Goal: Information Seeking & Learning: Learn about a topic

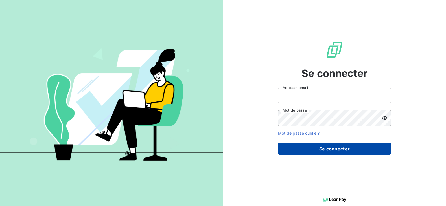
type input "[PERSON_NAME][EMAIL_ADDRESS][DOMAIN_NAME]"
click at [311, 147] on button "Se connecter" at bounding box center [334, 149] width 113 height 12
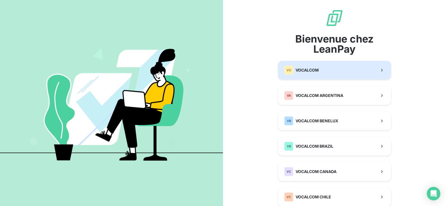
click at [301, 69] on span "VOCALCOM" at bounding box center [306, 70] width 23 height 6
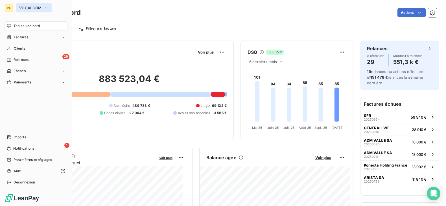
click at [30, 5] on button "VOCALCOM" at bounding box center [34, 7] width 36 height 9
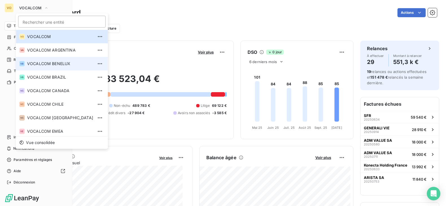
click at [44, 64] on span "VOCALCOM BENELUX" at bounding box center [60, 64] width 66 height 6
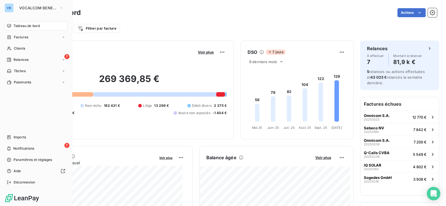
click at [18, 43] on nav "Tableau de bord Factures Clients 7 Relances Tâches Paiements" at bounding box center [36, 53] width 63 height 65
click at [19, 47] on span "Clients" at bounding box center [19, 48] width 11 height 5
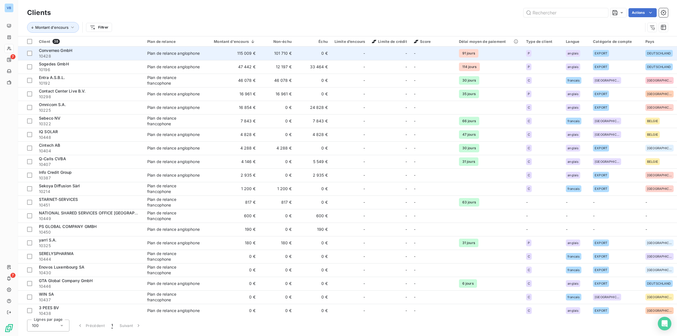
click at [191, 55] on div "Plan de relance anglophone" at bounding box center [173, 53] width 52 height 6
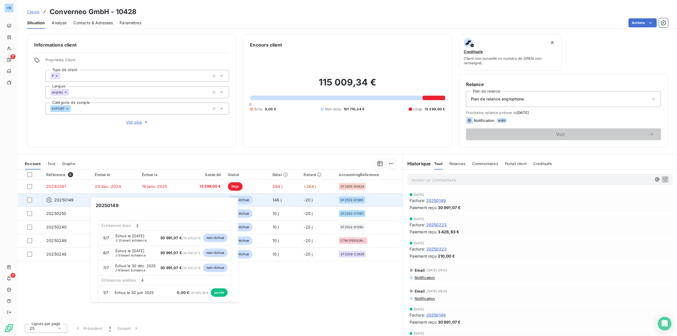
click at [69, 200] on span "20250149" at bounding box center [63, 200] width 19 height 6
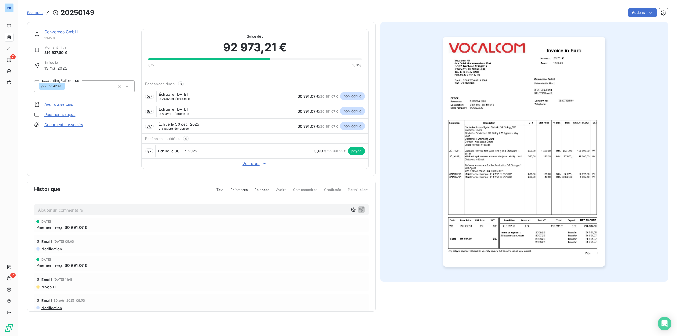
click at [445, 198] on img "button" at bounding box center [524, 152] width 162 height 230
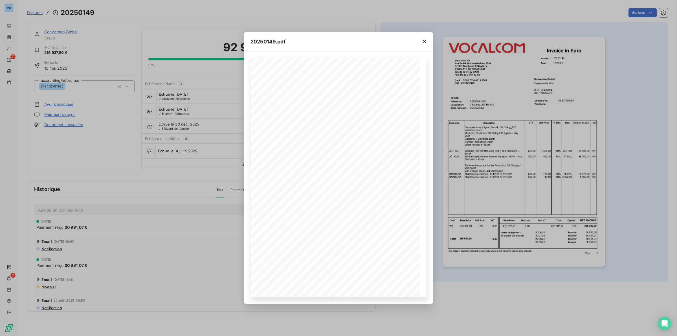
drag, startPoint x: 162, startPoint y: 219, endPoint x: 166, endPoint y: 215, distance: 5.0
click at [164, 206] on div "20250149.pdf Reference: Number : 20250149 [DATE] SF2502-61365 Date : Converneo …" at bounding box center [338, 168] width 677 height 336
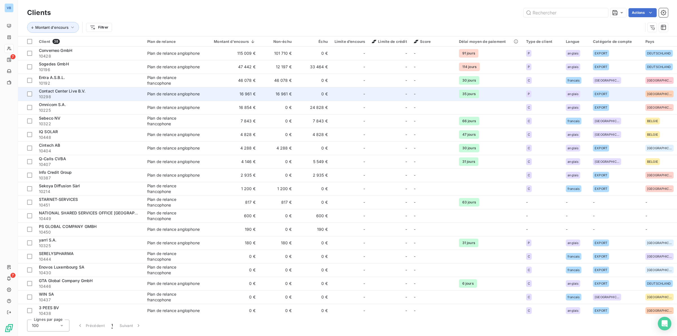
click at [132, 95] on span "10298" at bounding box center [90, 97] width 102 height 6
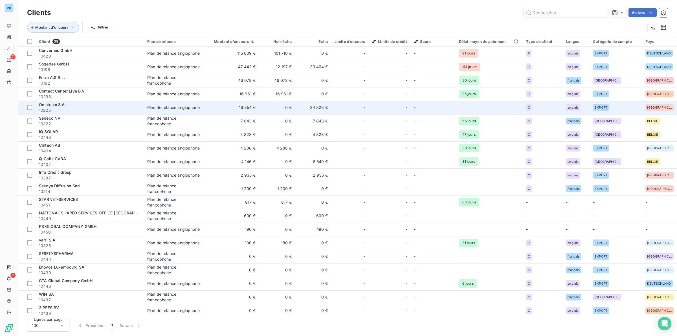
click at [213, 106] on td "16 854 €" at bounding box center [231, 108] width 55 height 14
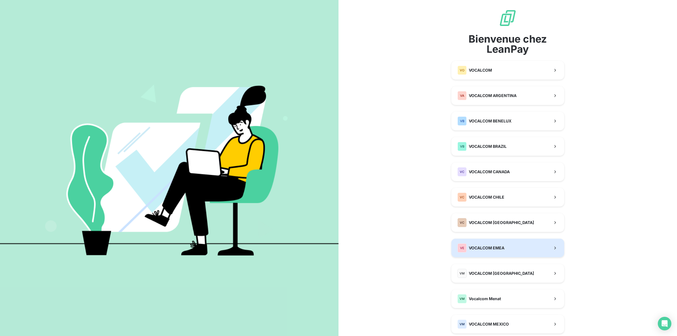
click at [485, 247] on span "VOCALCOM EMEA" at bounding box center [487, 248] width 36 height 6
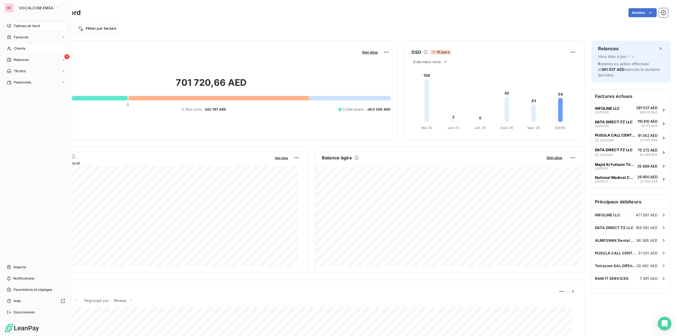
click at [19, 46] on span "Clients" at bounding box center [19, 48] width 11 height 5
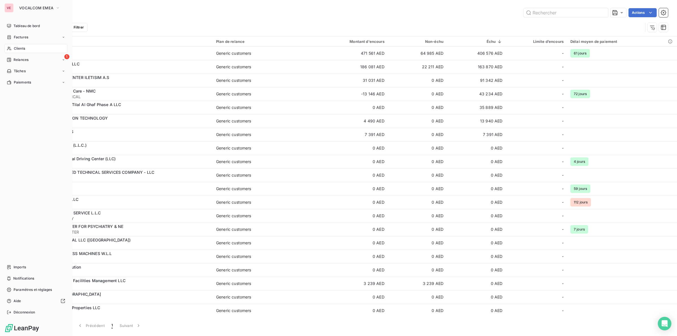
click at [18, 47] on span "Clients" at bounding box center [19, 48] width 11 height 5
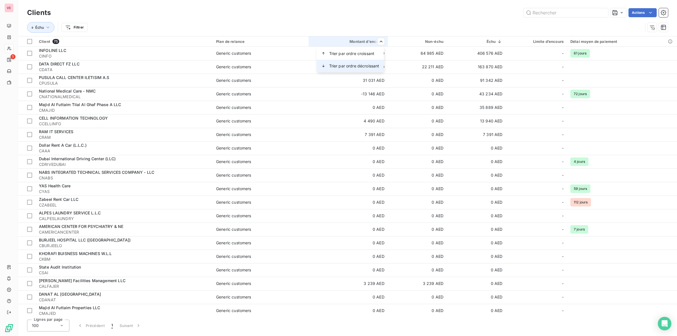
click at [360, 65] on span "Trier par ordre décroissant" at bounding box center [354, 66] width 50 height 6
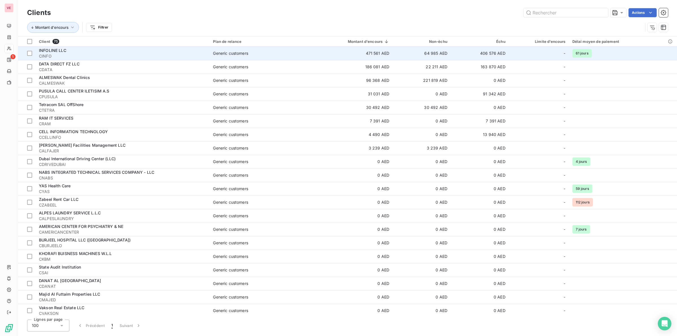
click at [60, 53] on span "INFOLINE LLC" at bounding box center [52, 50] width 27 height 5
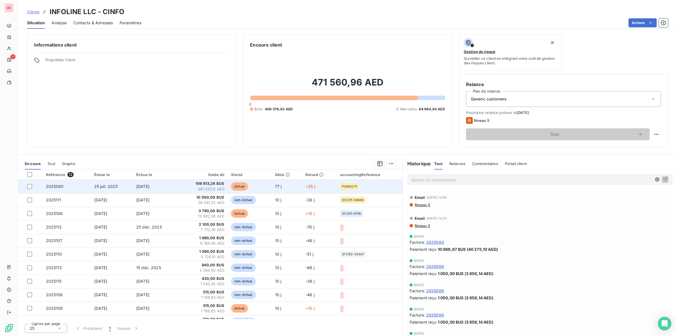
click at [205, 185] on span "106 613,24 $US" at bounding box center [202, 184] width 43 height 6
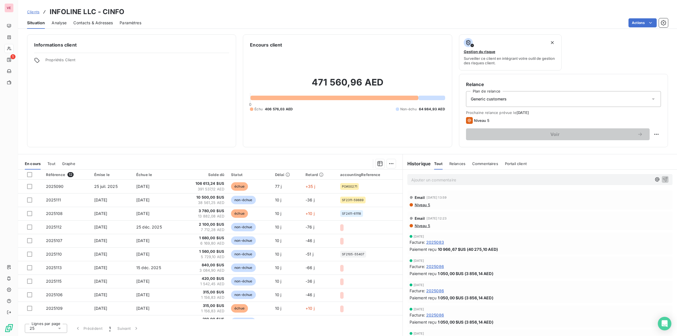
click at [422, 203] on span "Niveau 5" at bounding box center [422, 205] width 16 height 5
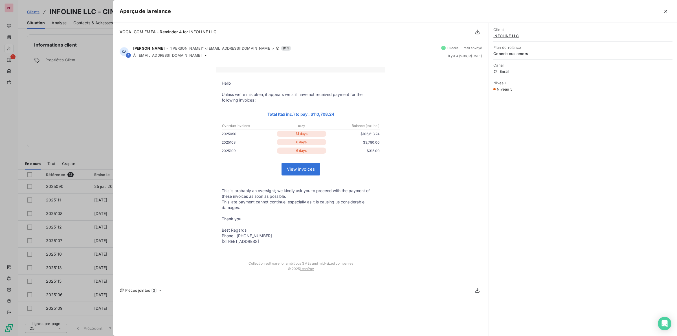
click at [61, 118] on div at bounding box center [338, 168] width 677 height 336
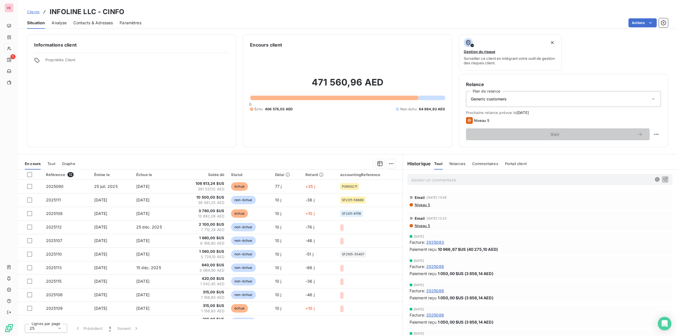
click at [428, 204] on span "Niveau 5" at bounding box center [422, 205] width 16 height 5
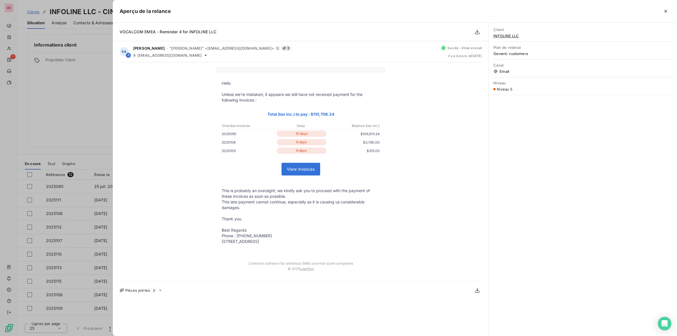
drag, startPoint x: 75, startPoint y: 108, endPoint x: 72, endPoint y: 93, distance: 14.9
click at [76, 106] on div at bounding box center [338, 168] width 677 height 336
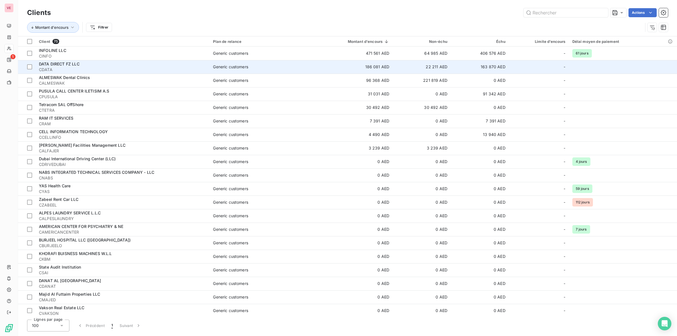
click at [75, 64] on span "DATA DIRECT FZ LLC" at bounding box center [59, 63] width 41 height 5
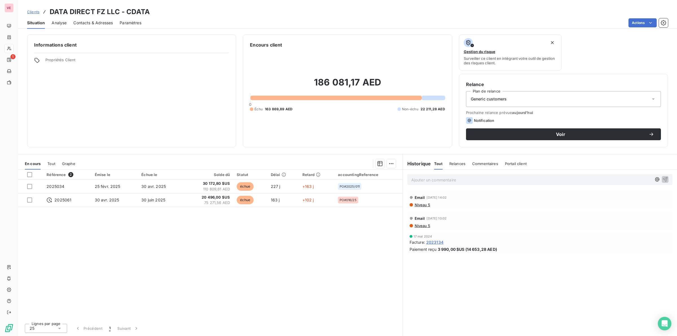
click at [420, 203] on span "Niveau 5" at bounding box center [422, 205] width 16 height 5
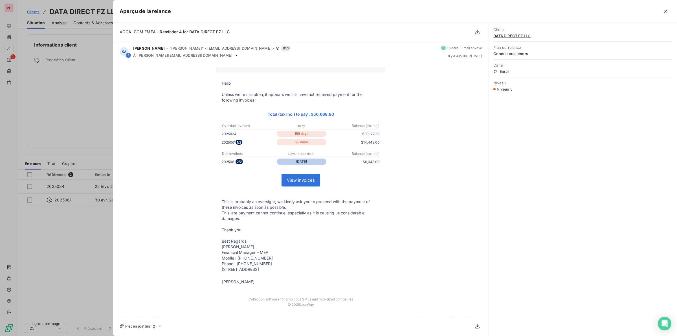
drag, startPoint x: 57, startPoint y: 98, endPoint x: 47, endPoint y: 56, distance: 43.1
click at [55, 92] on div at bounding box center [338, 168] width 677 height 336
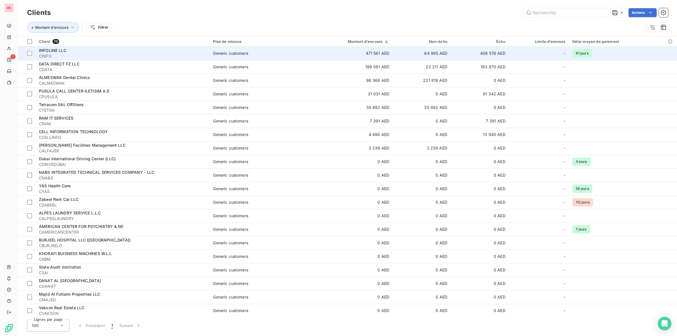
click at [57, 48] on div "INFOLINE LLC" at bounding box center [122, 51] width 167 height 6
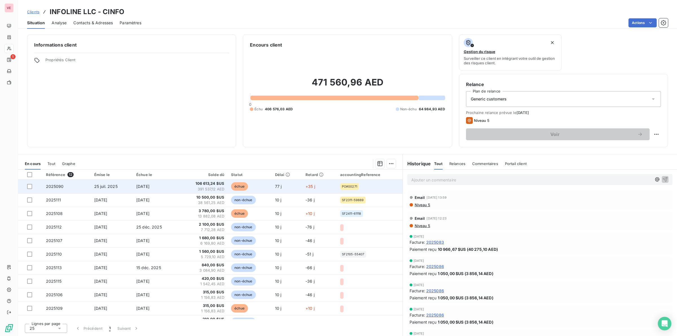
click at [217, 187] on span "391 537,12 AED" at bounding box center [202, 189] width 43 height 6
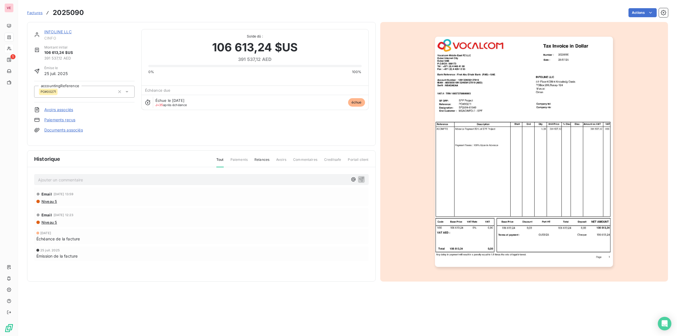
click at [484, 157] on img "button" at bounding box center [524, 152] width 178 height 230
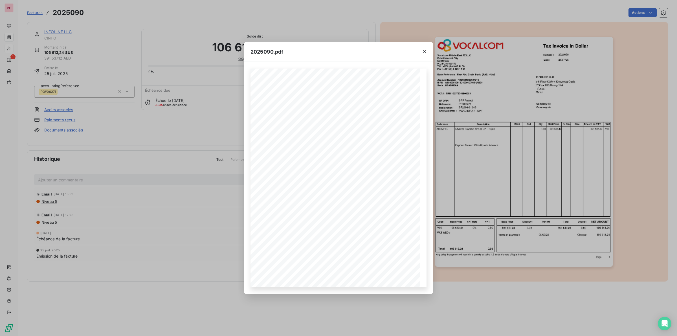
drag, startPoint x: 122, startPoint y: 224, endPoint x: 105, endPoint y: 201, distance: 28.8
click at [123, 223] on div "2025090.pdf Number : 2025090 25/07/25 Date : INFOLINE LLC 5th Floor-KOM-4 Knowl…" at bounding box center [338, 168] width 677 height 336
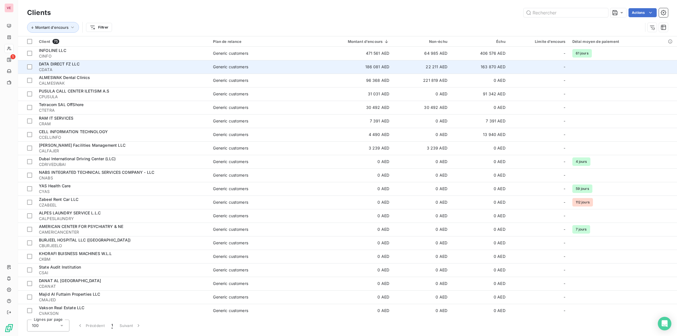
click at [64, 66] on span "DATA DIRECT FZ LLC" at bounding box center [59, 63] width 41 height 5
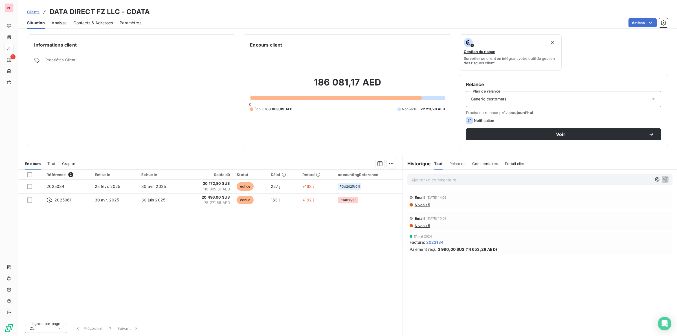
click at [277, 244] on div "Référence 2 Émise le Échue le Solde dû Statut Délai Retard accountingReference …" at bounding box center [210, 245] width 384 height 150
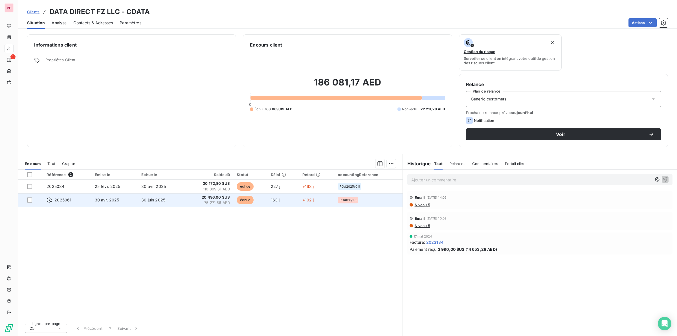
click at [222, 199] on span "20 496,00 $US" at bounding box center [207, 198] width 43 height 6
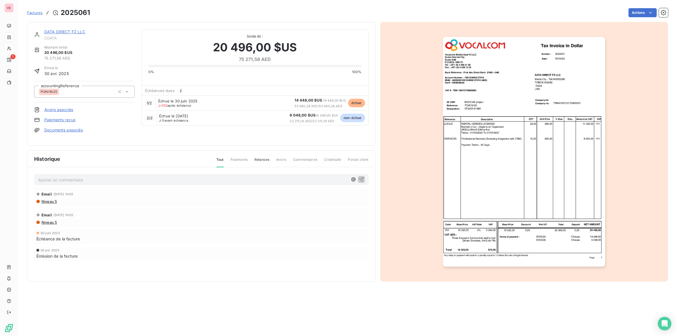
click at [502, 180] on img "button" at bounding box center [524, 152] width 162 height 230
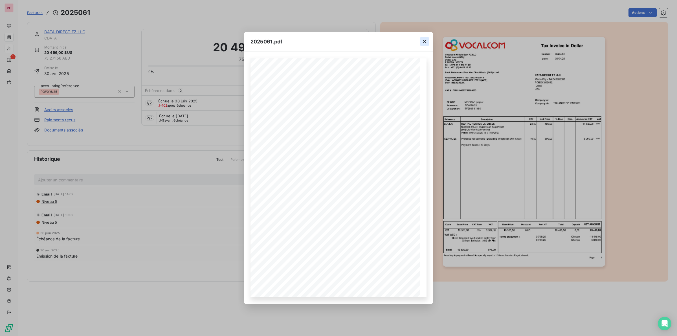
click at [425, 38] on button "button" at bounding box center [424, 41] width 9 height 9
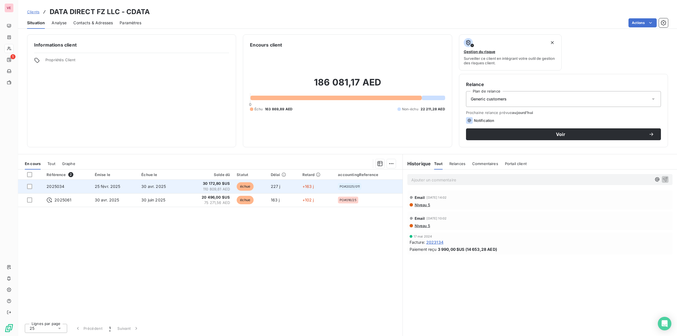
click at [174, 186] on td "30 avr. 2025" at bounding box center [160, 187] width 45 height 14
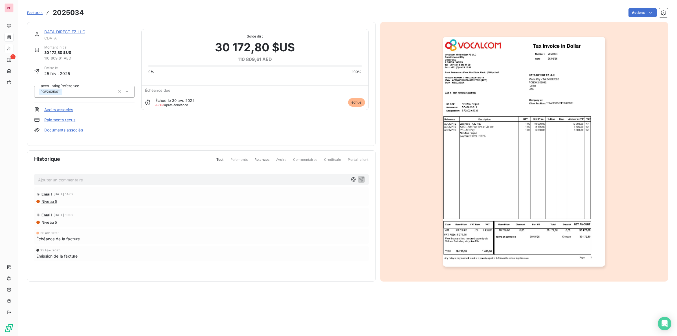
click at [475, 139] on img "button" at bounding box center [524, 152] width 162 height 230
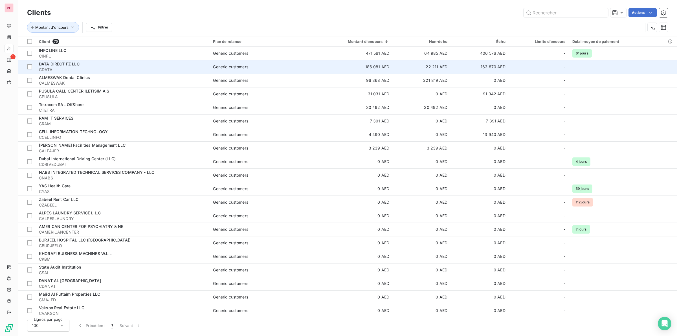
click at [58, 65] on span "DATA DIRECT FZ LLC" at bounding box center [59, 63] width 41 height 5
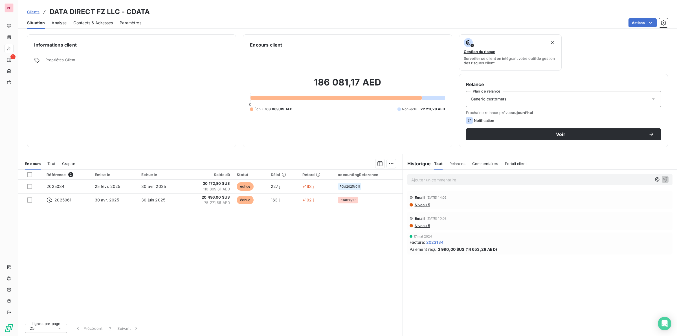
click at [425, 205] on span "Niveau 5" at bounding box center [422, 205] width 16 height 5
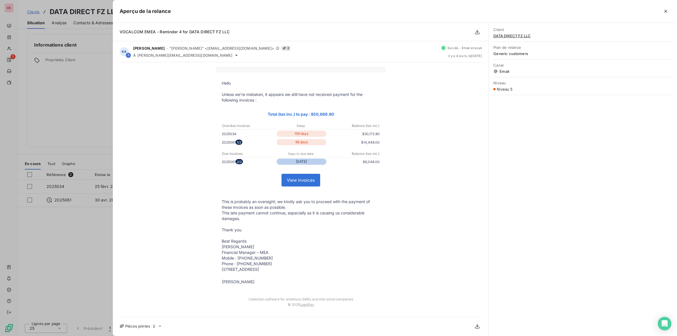
click at [63, 254] on div at bounding box center [338, 168] width 677 height 336
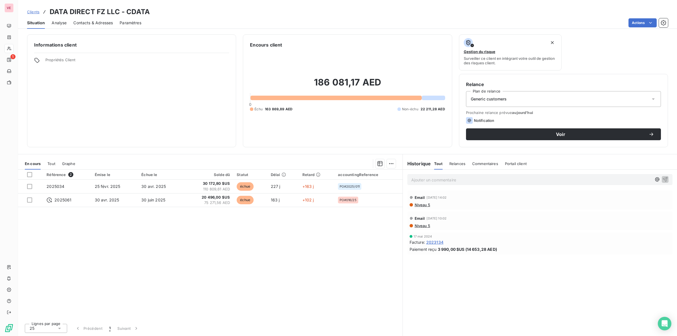
click at [274, 242] on div "Référence 2 Émise le Échue le Solde dû Statut Délai Retard accountingReference …" at bounding box center [210, 245] width 384 height 150
click at [423, 205] on span "Niveau 5" at bounding box center [422, 205] width 16 height 5
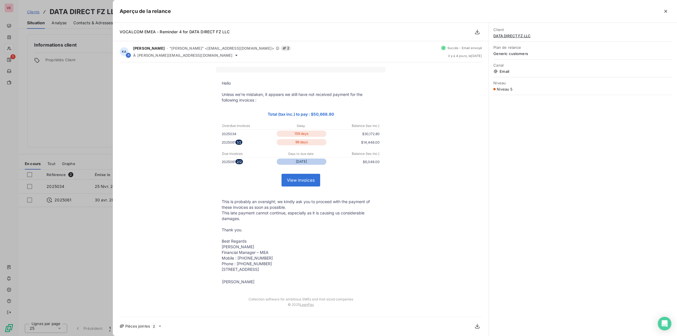
drag, startPoint x: 80, startPoint y: 88, endPoint x: 24, endPoint y: 30, distance: 80.2
click at [75, 79] on div at bounding box center [338, 168] width 677 height 336
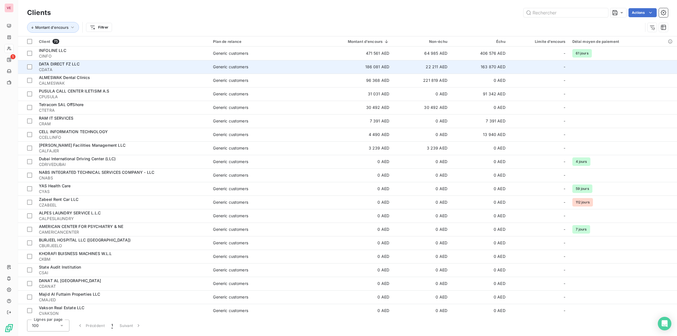
click at [86, 67] on span "CDATA" at bounding box center [122, 70] width 167 height 6
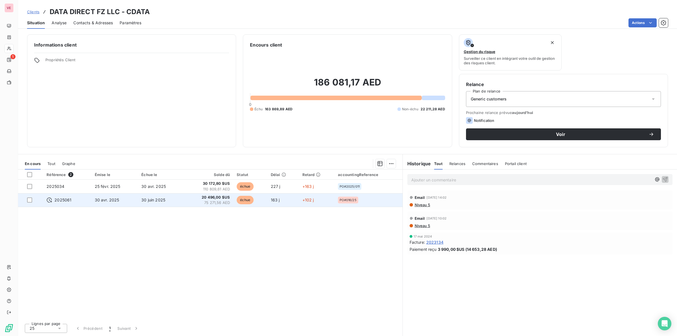
click at [127, 200] on td "30 avr. 2025" at bounding box center [114, 200] width 47 height 14
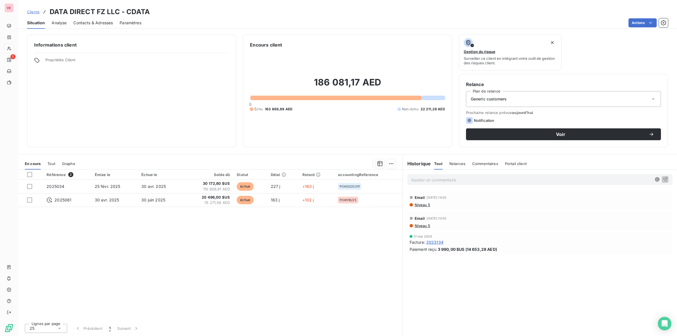
click at [284, 251] on div "Référence 2 Émise le Échue le Solde dû Statut Délai Retard accountingReference …" at bounding box center [210, 245] width 384 height 150
drag, startPoint x: 74, startPoint y: 85, endPoint x: 74, endPoint y: 80, distance: 4.8
click at [74, 83] on div "Informations client Propriétés Client" at bounding box center [131, 90] width 209 height 113
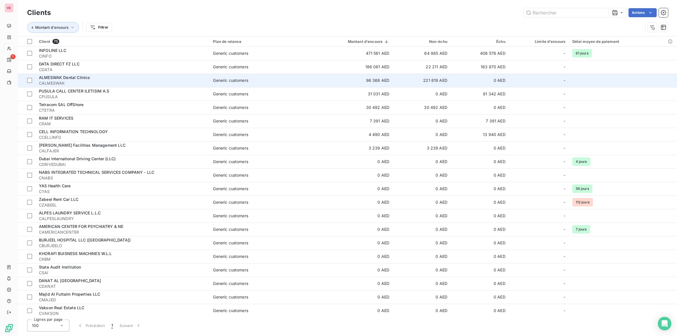
click at [62, 78] on span "ALMESWAK Dental Clinics" at bounding box center [64, 77] width 51 height 5
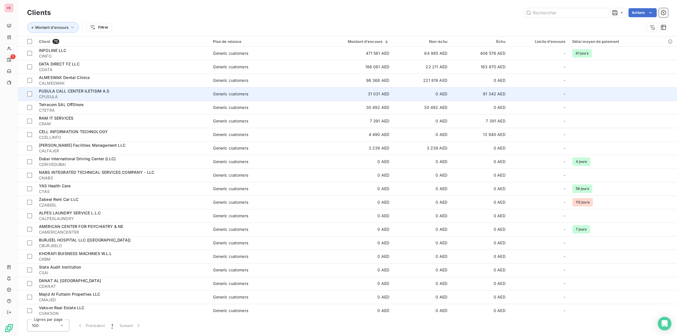
click at [80, 91] on span "PUSULA CALL CENTER ILETISIM A.S" at bounding box center [74, 91] width 71 height 5
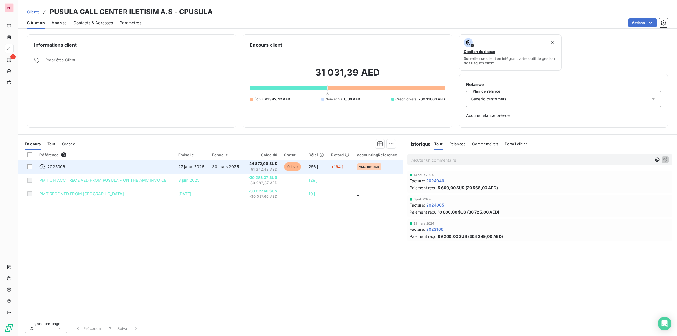
click at [257, 167] on span "91 342,42 AED" at bounding box center [262, 170] width 30 height 6
click at [224, 165] on span "30 mars 2025" at bounding box center [225, 166] width 27 height 5
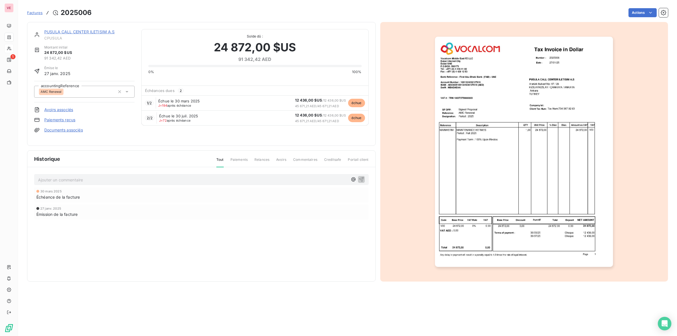
click at [523, 201] on img "button" at bounding box center [524, 152] width 178 height 230
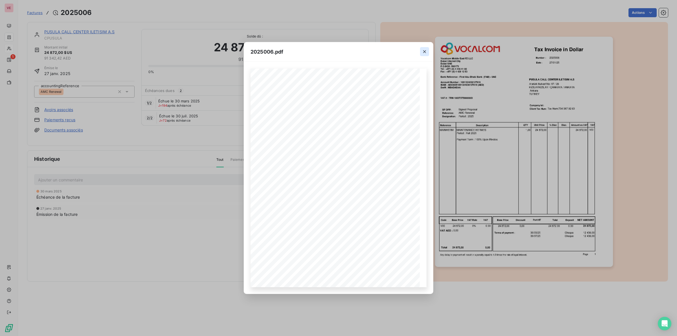
click at [426, 51] on icon "button" at bounding box center [425, 52] width 6 height 6
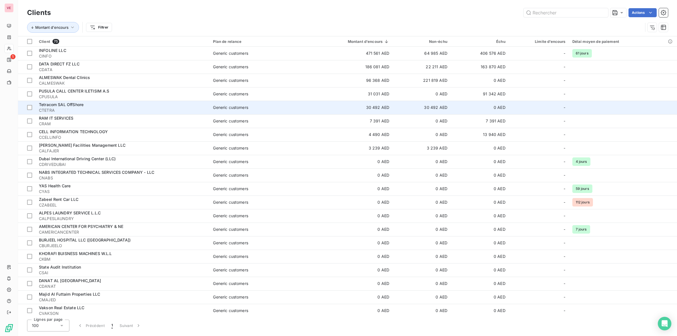
click at [71, 107] on span "Tetracom SAL OffShore" at bounding box center [61, 104] width 45 height 5
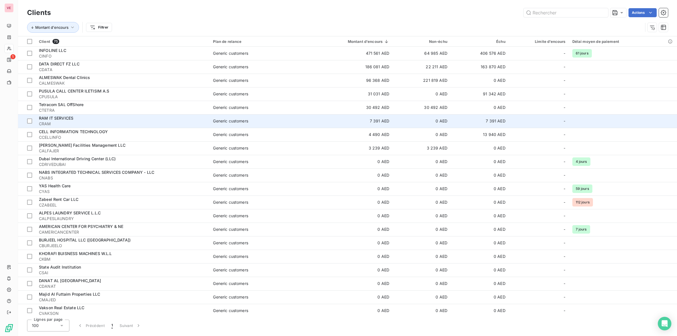
click at [55, 119] on span "RAM IT SERVICES" at bounding box center [56, 118] width 34 height 5
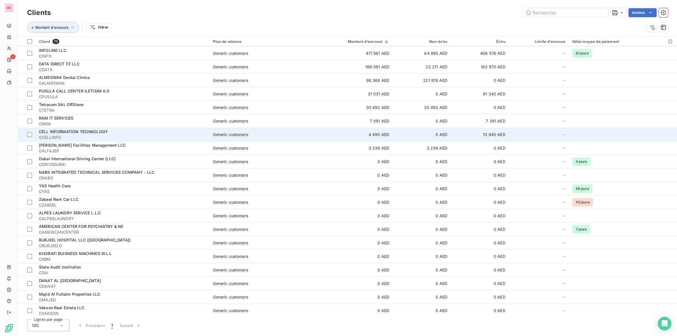
click at [86, 134] on span "CELL INFORMATION TECHNOLOGY" at bounding box center [73, 131] width 69 height 5
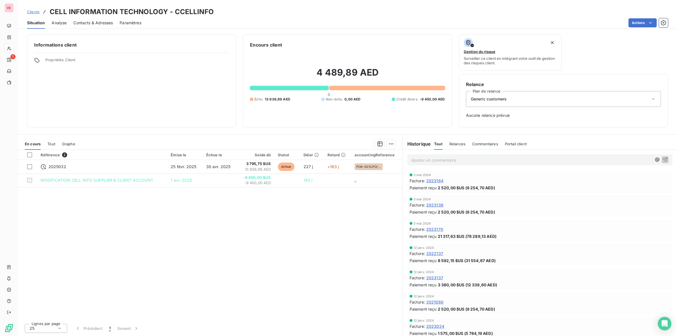
click at [129, 208] on div "Référence 2 Émise le Échue le Solde dû Statut Délai Retard accountingReference …" at bounding box center [210, 234] width 384 height 169
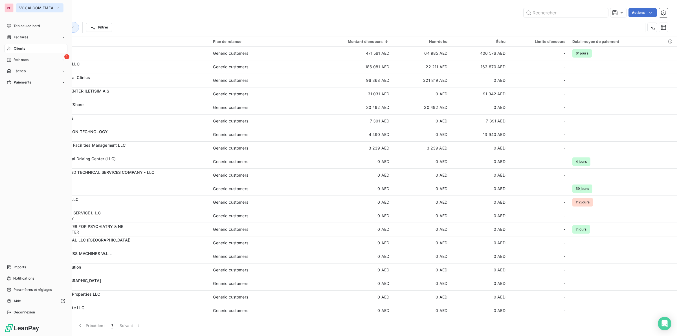
click at [33, 7] on span "VOCALCOM EMEA" at bounding box center [36, 8] width 34 height 5
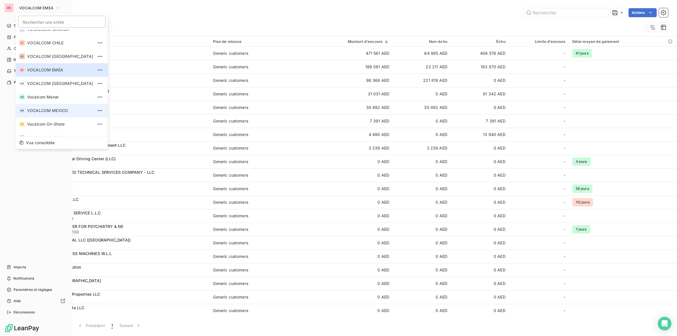
scroll to position [96, 0]
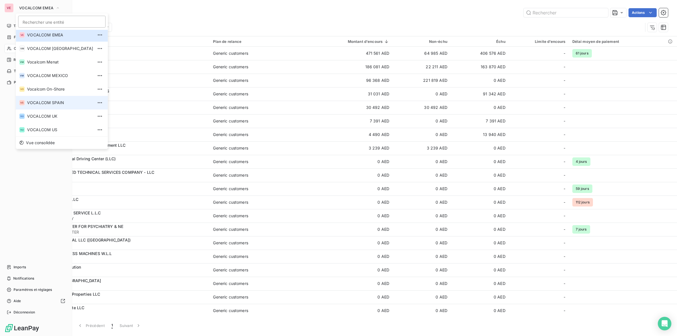
click at [54, 102] on span "VOCALCOM SPAIN" at bounding box center [60, 103] width 66 height 6
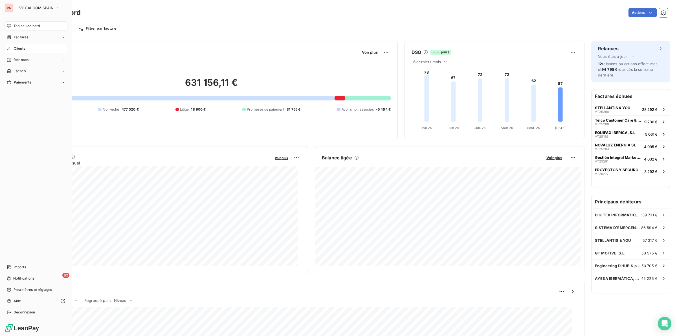
click at [16, 48] on span "Clients" at bounding box center [19, 48] width 11 height 5
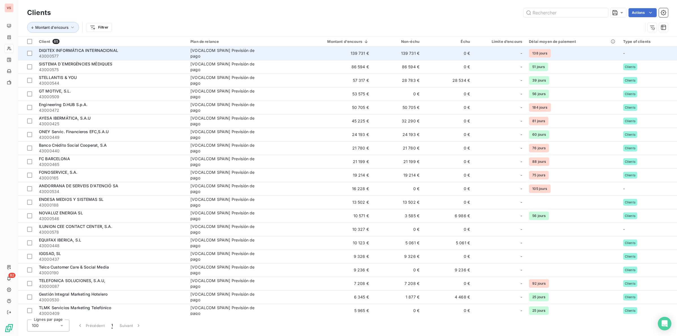
click at [97, 51] on span "DIGITEX INFORMÁTICA INTERNACIONAL" at bounding box center [78, 50] width 79 height 5
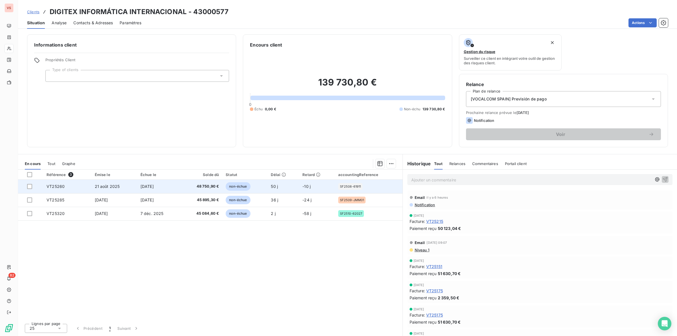
click at [147, 186] on span "[DATE]" at bounding box center [146, 186] width 13 height 5
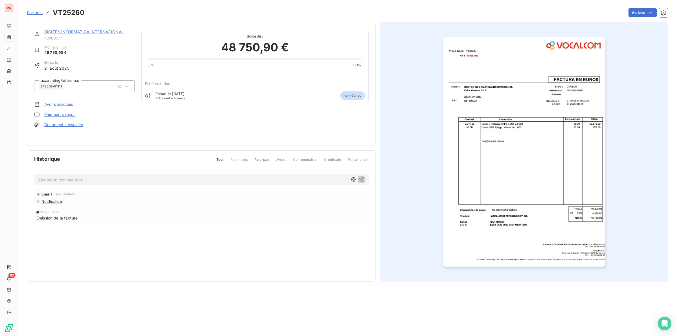
click at [515, 144] on img "button" at bounding box center [524, 152] width 162 height 230
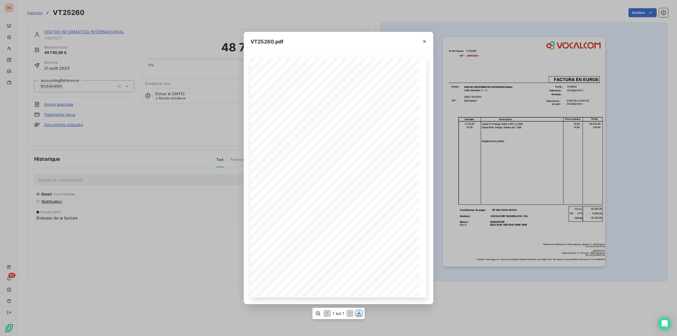
click at [359, 313] on icon "button" at bounding box center [359, 314] width 6 height 6
drag, startPoint x: 143, startPoint y: 114, endPoint x: 147, endPoint y: 110, distance: 5.4
click at [144, 113] on div "VT25260.pdf NIF : Nº de Factura: DIGITEX INFORMÁTICA INTERNACIONAL Calle albace…" at bounding box center [338, 168] width 677 height 336
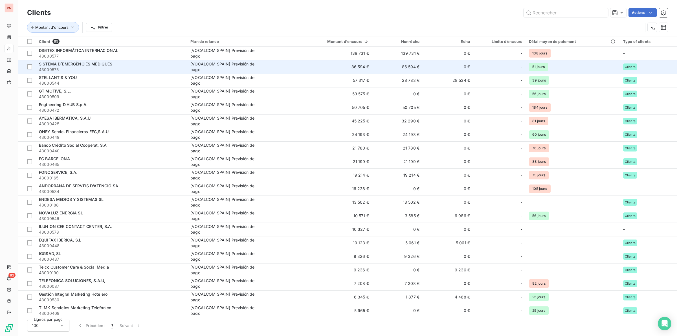
click at [135, 65] on div "SISTEMA D´EMERGÈNCIES MÈDIQUES" at bounding box center [111, 64] width 145 height 6
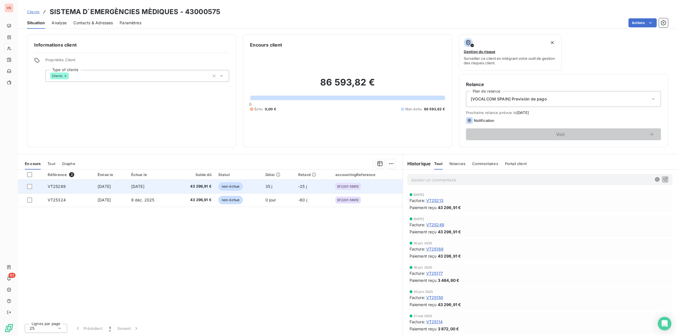
click at [144, 186] on span "4 nov. 2025" at bounding box center [137, 186] width 13 height 5
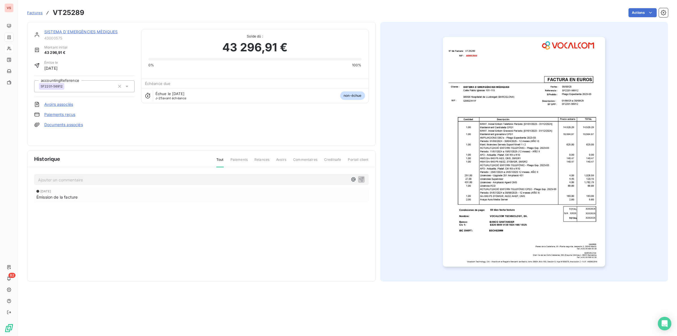
click at [506, 150] on img "button" at bounding box center [524, 152] width 162 height 230
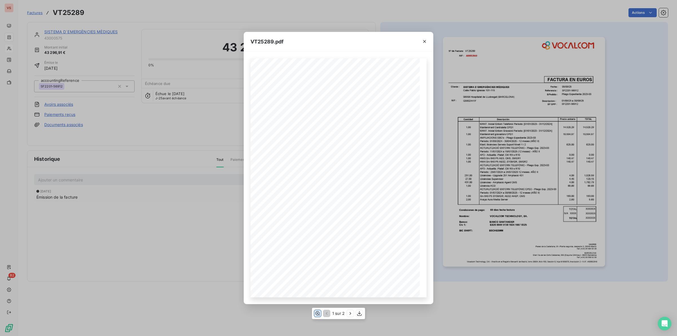
click at [317, 312] on icon "button" at bounding box center [317, 313] width 5 height 4
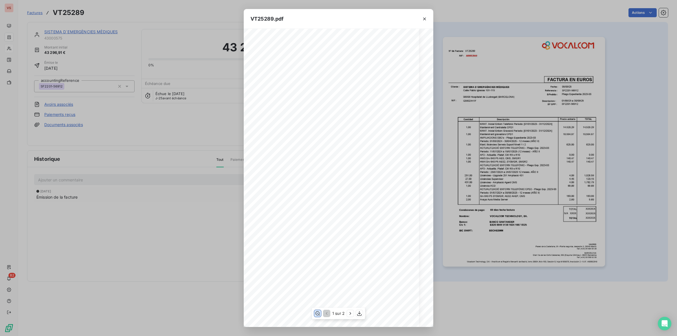
scroll to position [49, 8]
click at [173, 116] on div "VT25289.pdf NIF : Nº de Factura: SISTEMA D ́EMERGÈNCIES MÈDIQUES Calle Pablo Ig…" at bounding box center [338, 168] width 677 height 336
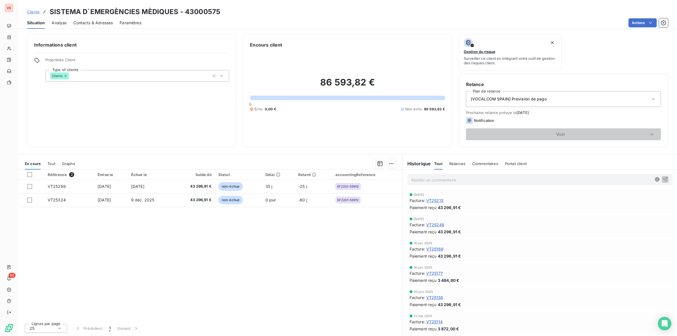
drag, startPoint x: 261, startPoint y: 227, endPoint x: 257, endPoint y: 224, distance: 4.5
click at [260, 227] on div "Référence 2 Émise le Échue le Solde dû Statut Délai Retard accountingReference …" at bounding box center [210, 245] width 384 height 150
click at [62, 21] on span "Analyse" at bounding box center [59, 23] width 15 height 6
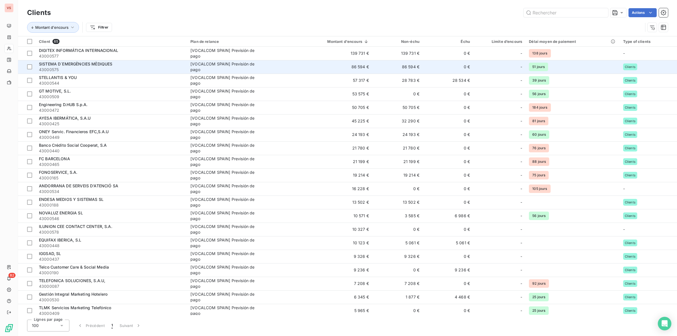
click at [395, 65] on td "86 594 €" at bounding box center [397, 67] width 50 height 14
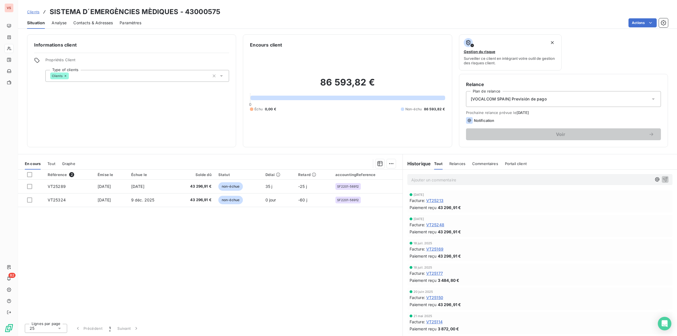
click at [435, 198] on span "VT25213" at bounding box center [434, 200] width 17 height 6
click at [430, 198] on span "VT25213" at bounding box center [434, 200] width 17 height 6
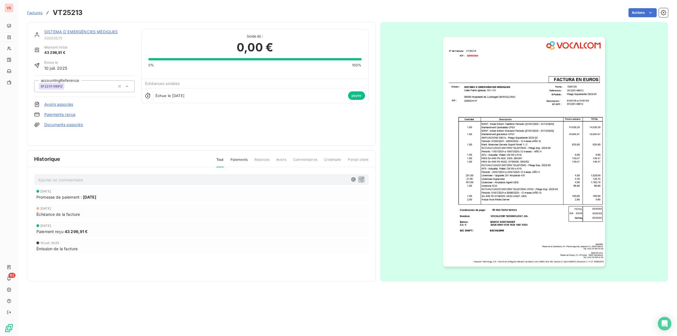
click at [487, 173] on img "button" at bounding box center [524, 152] width 162 height 230
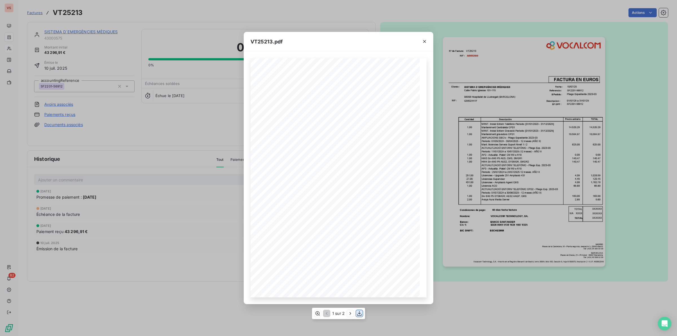
click at [359, 313] on icon "button" at bounding box center [360, 314] width 6 height 6
click at [351, 313] on icon "button" at bounding box center [351, 314] width 6 height 6
click at [151, 119] on div "VT25213.pdf Cantidad TOTAL Precio unitario Descripción DSP per Media Server 350…" at bounding box center [338, 168] width 677 height 336
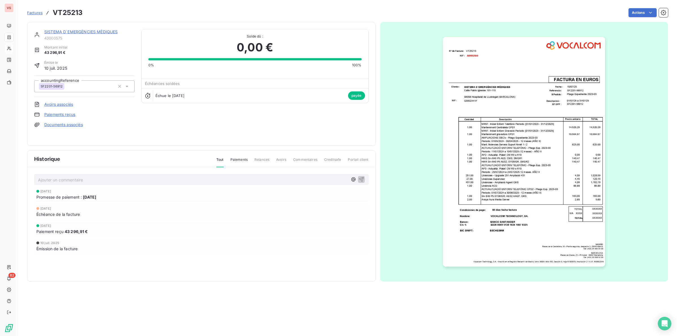
click at [127, 128] on div "SISTEMA D´EMERGÈNCIES MÈDIQUES 43000575 Montant initial 43 296,91 € Émise le 10…" at bounding box center [84, 84] width 100 height 110
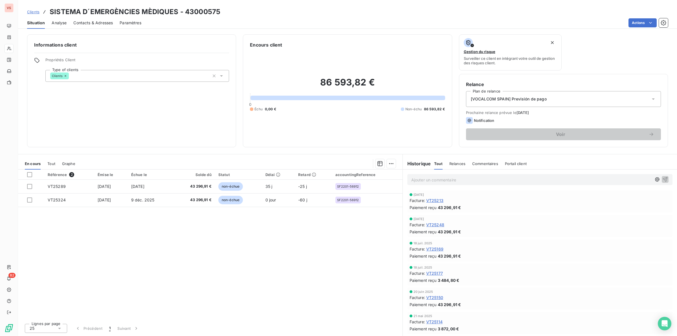
click at [60, 22] on span "Analyse" at bounding box center [59, 23] width 15 height 6
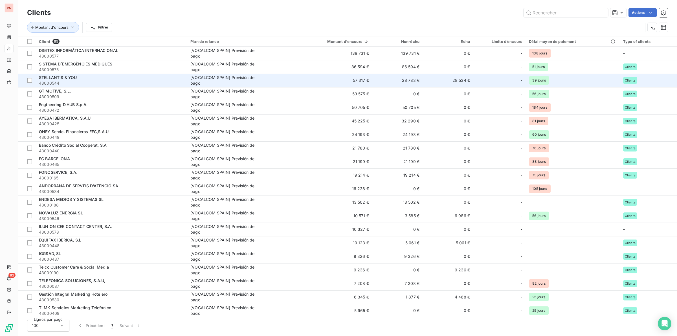
click at [51, 80] on span "STELLANTIS & YOU" at bounding box center [58, 77] width 38 height 5
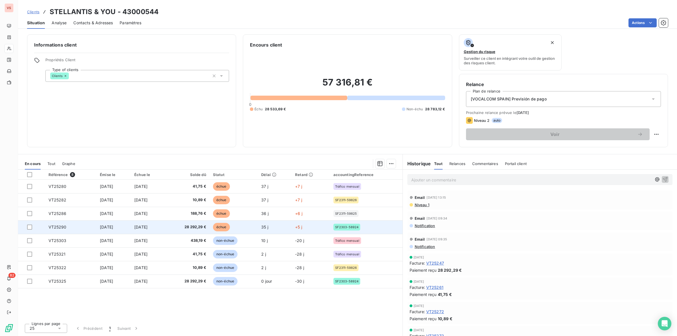
click at [166, 226] on td "5 oct. 2025" at bounding box center [148, 227] width 35 height 14
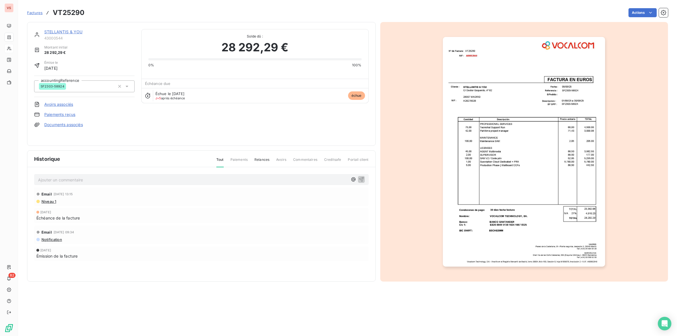
click at [510, 142] on img "button" at bounding box center [524, 152] width 162 height 230
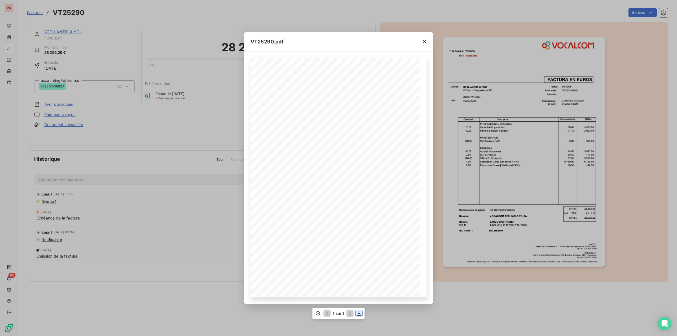
click at [358, 311] on icon "button" at bounding box center [359, 314] width 6 height 6
click at [145, 120] on div "VT25290.pdf NIF : Nº de Factura: STELLANTIS & YOU C/ Doctor Esquerdo, nº 62 280…" at bounding box center [338, 168] width 677 height 336
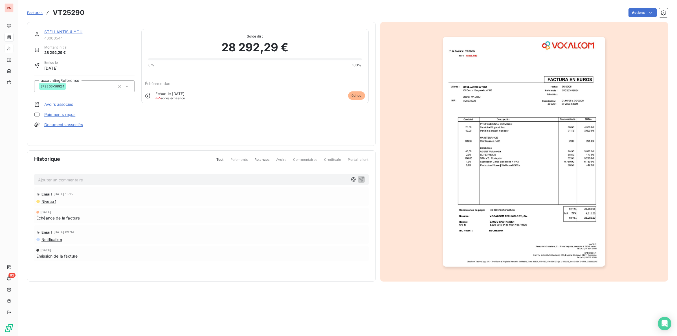
click at [64, 32] on link "STELLANTIS & YOU" at bounding box center [63, 31] width 38 height 5
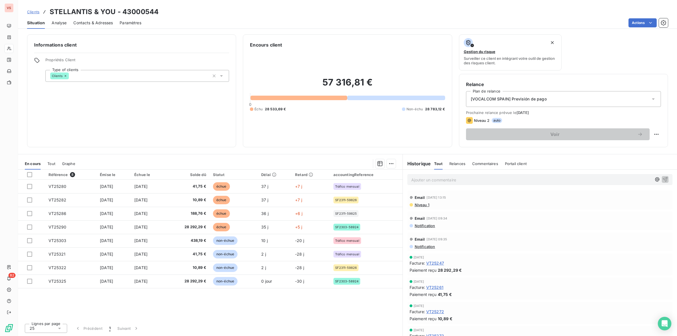
click at [61, 21] on span "Analyse" at bounding box center [59, 23] width 15 height 6
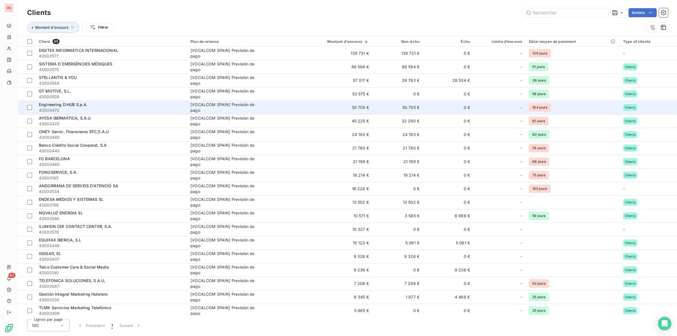
click at [78, 108] on span "43000472" at bounding box center [111, 110] width 145 height 6
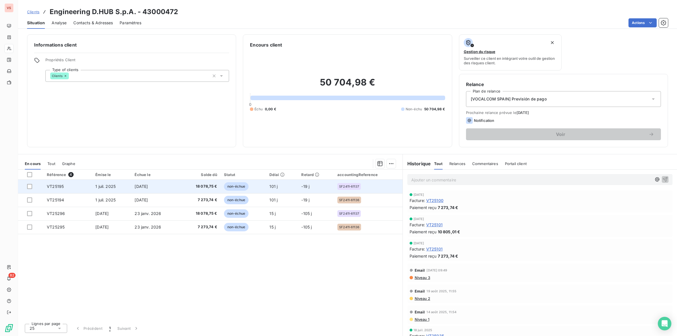
click at [216, 184] on span "18 078,75 €" at bounding box center [200, 187] width 34 height 6
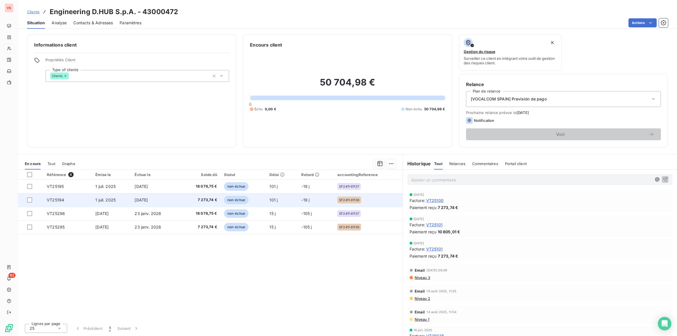
click at [202, 198] on span "7 273,74 €" at bounding box center [200, 200] width 34 height 6
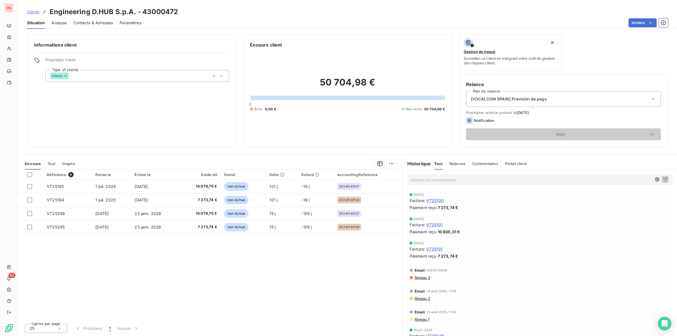
drag, startPoint x: 156, startPoint y: 113, endPoint x: 135, endPoint y: 90, distance: 31.1
click at [156, 113] on div "Informations client Propriétés Client Type of clients Clients" at bounding box center [131, 90] width 209 height 113
click at [61, 20] on span "Analyse" at bounding box center [59, 23] width 15 height 6
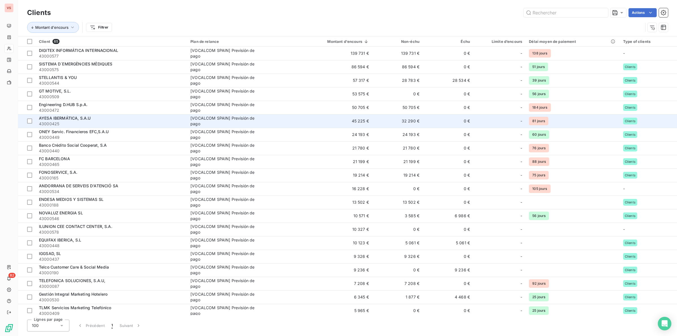
click at [58, 118] on span "AYESA IBERMÁTICA, S.A.U" at bounding box center [65, 118] width 52 height 5
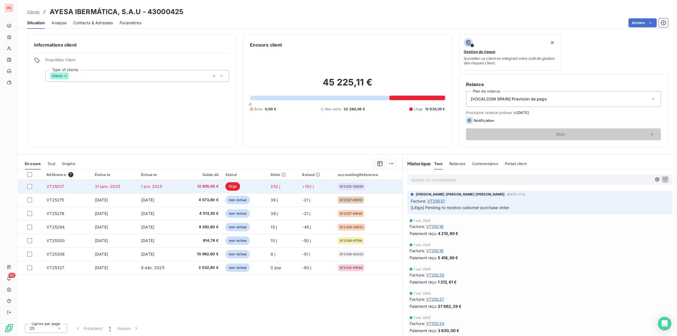
click at [209, 185] on span "12 935,05 €" at bounding box center [201, 187] width 34 height 6
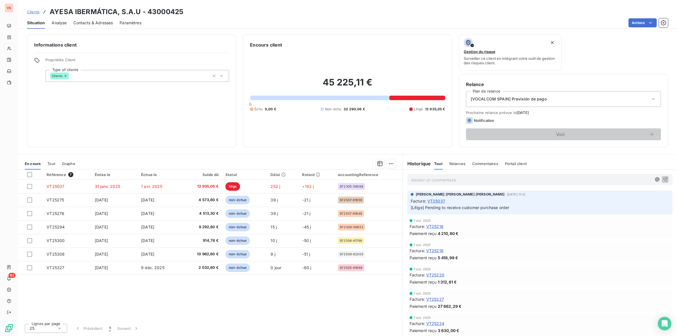
click at [62, 22] on span "Analyse" at bounding box center [59, 23] width 15 height 6
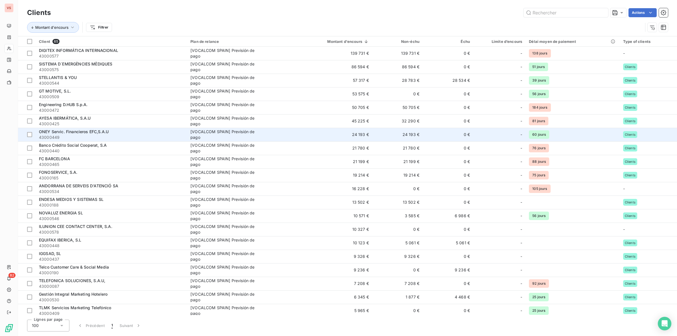
click at [78, 133] on span "ONEY Servic. Financieros EFC,S.A.U" at bounding box center [74, 131] width 70 height 5
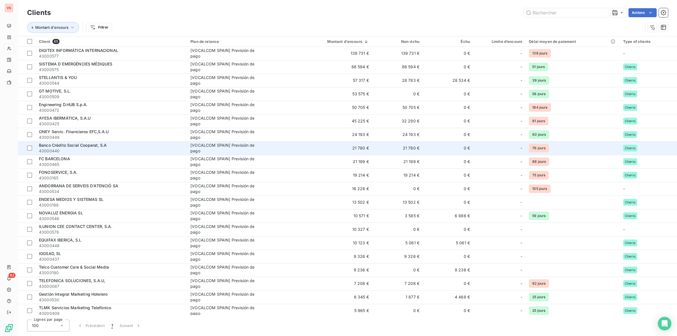
click at [70, 147] on span "Banco Crédito Social Cooperat, S.A" at bounding box center [73, 145] width 68 height 5
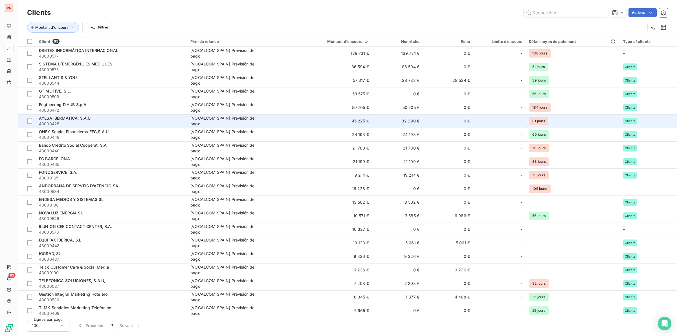
click at [61, 118] on span "AYESA IBERMÁTICA, S.A.U" at bounding box center [65, 118] width 52 height 5
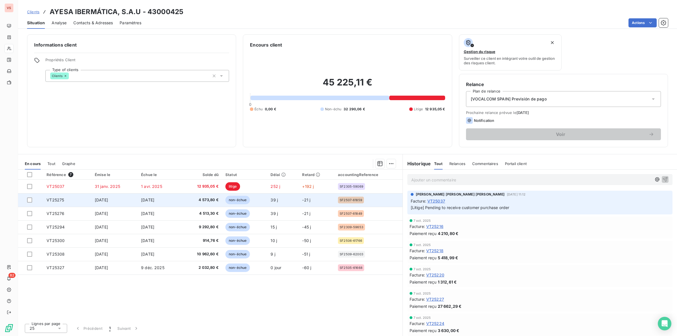
click at [206, 199] on span "4 573,80 €" at bounding box center [201, 200] width 34 height 6
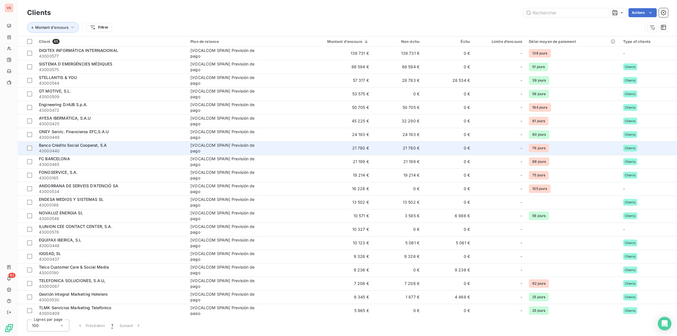
click at [61, 147] on span "Banco Crédito Social Cooperat, S.A" at bounding box center [73, 145] width 68 height 5
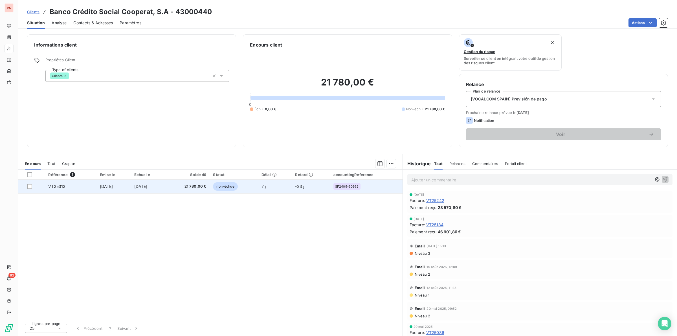
click at [166, 187] on td "2 nov. 2025" at bounding box center [148, 187] width 35 height 14
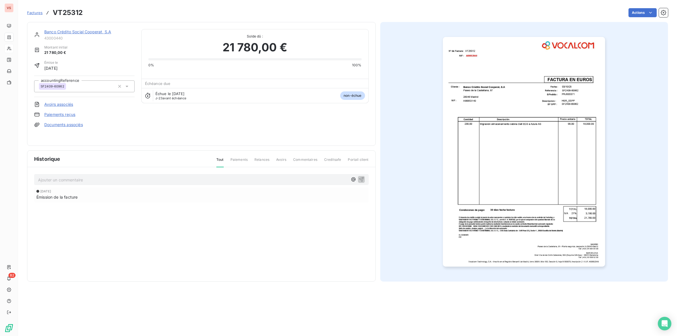
click at [518, 158] on img "button" at bounding box center [524, 152] width 162 height 230
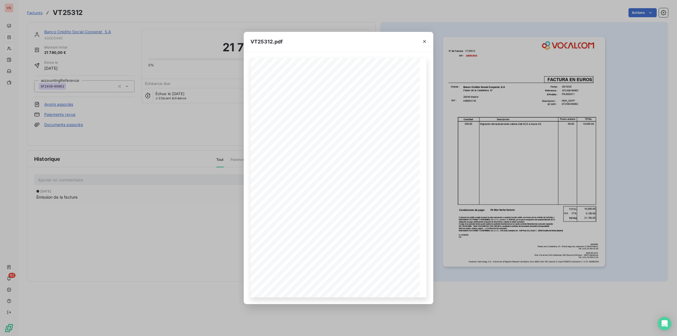
click at [137, 221] on div "VT25312.pdf NIF : Nº de Factura: Banco Crédito Social Cooperat, S.A Paseo de la…" at bounding box center [338, 168] width 677 height 336
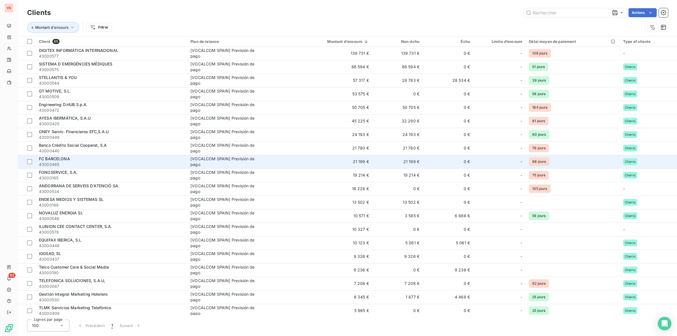
click at [67, 160] on span "FC BARCELONA" at bounding box center [54, 158] width 31 height 5
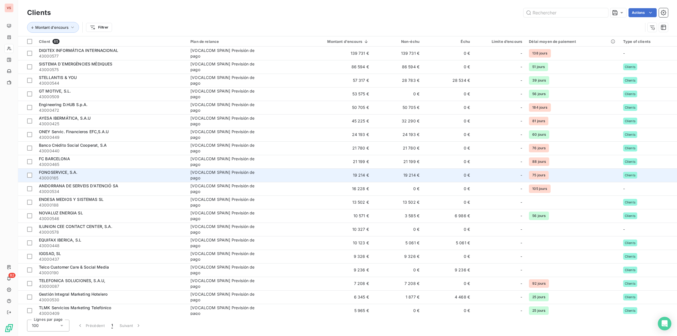
click at [53, 176] on span "43000165" at bounding box center [111, 178] width 145 height 6
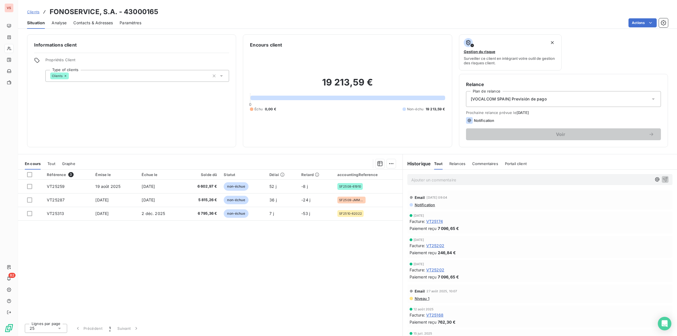
click at [62, 23] on span "Analyse" at bounding box center [59, 23] width 15 height 6
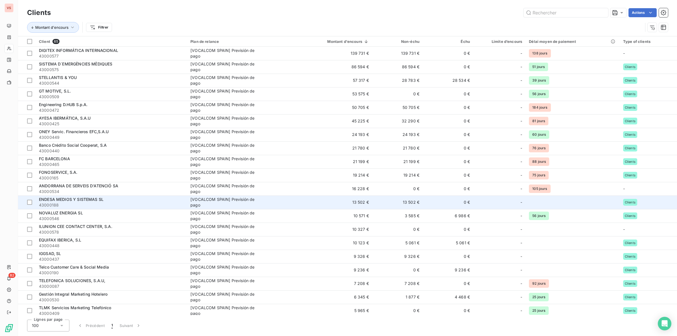
click at [64, 202] on span "ENDESA MEDIOS Y SISTEMAS SL" at bounding box center [71, 199] width 65 height 5
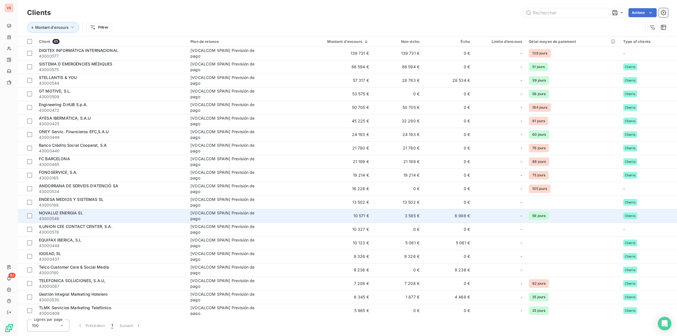
click at [83, 216] on span "43000546" at bounding box center [111, 219] width 145 height 6
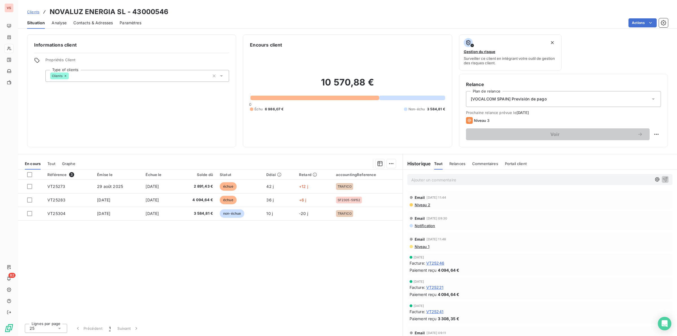
click at [61, 23] on span "Analyse" at bounding box center [59, 23] width 15 height 6
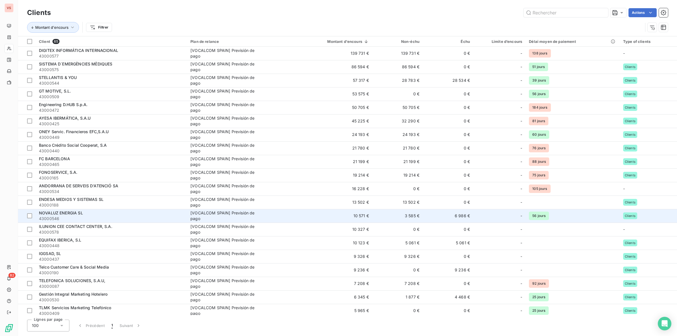
scroll to position [35, 0]
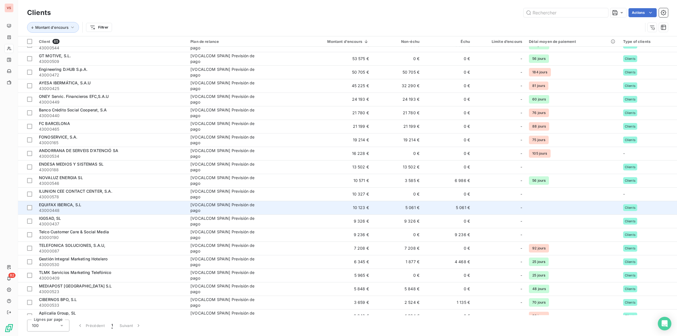
click at [74, 206] on span "EQUIFAX IBERICA, S.L" at bounding box center [60, 204] width 42 height 5
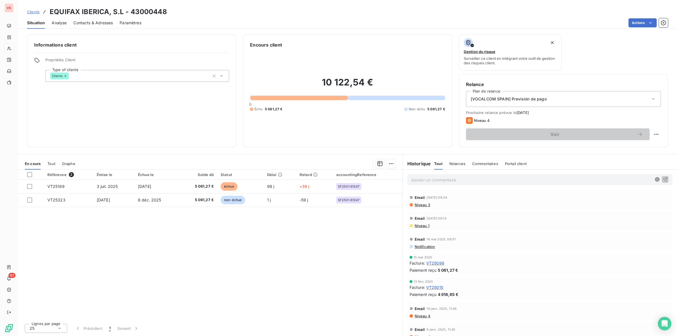
click at [160, 224] on div "Référence 2 Émise le Échue le Solde dû Statut Délai Retard accountingReference …" at bounding box center [210, 245] width 384 height 150
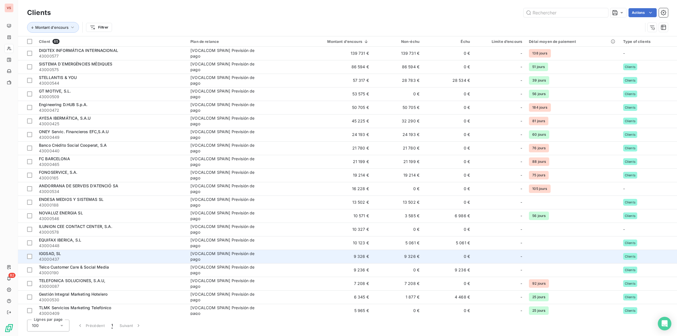
click at [67, 253] on div "IGGSAD, SL" at bounding box center [111, 254] width 145 height 6
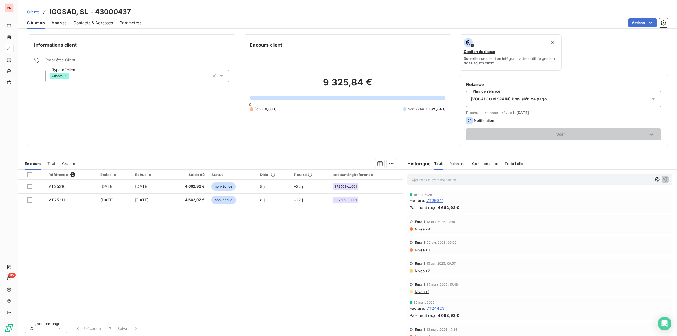
click at [144, 241] on div "Référence 2 Émise le Échue le Solde dû Statut Délai Retard accountingReference …" at bounding box center [210, 245] width 384 height 150
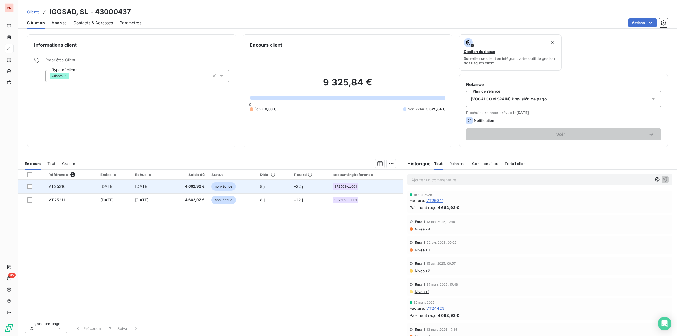
click at [197, 185] on span "4 662,92 €" at bounding box center [187, 187] width 34 height 6
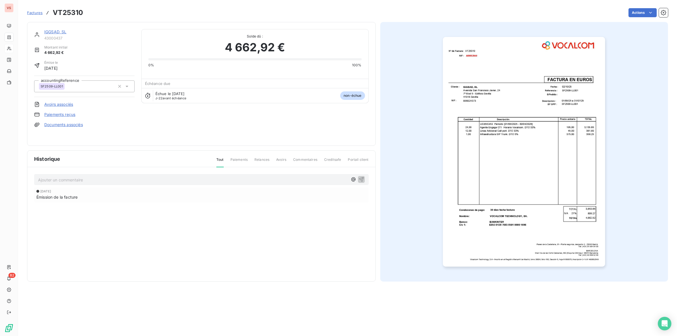
click at [516, 141] on img "button" at bounding box center [524, 152] width 162 height 230
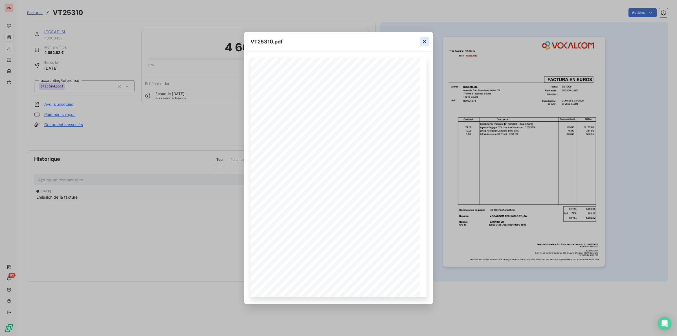
click at [425, 41] on icon "button" at bounding box center [425, 42] width 6 height 6
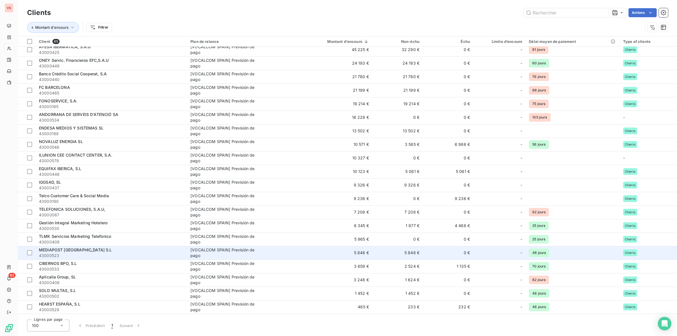
scroll to position [71, 0]
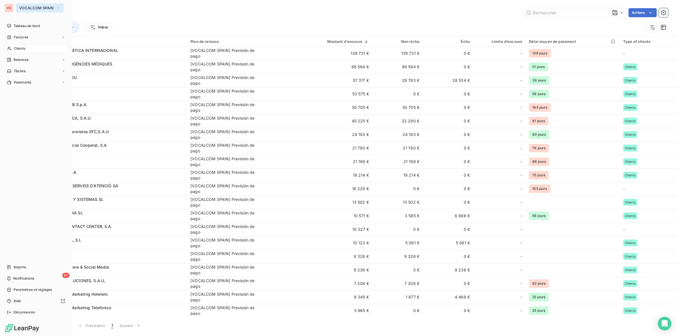
click at [22, 7] on span "VOCALCOM SPAIN" at bounding box center [36, 8] width 34 height 5
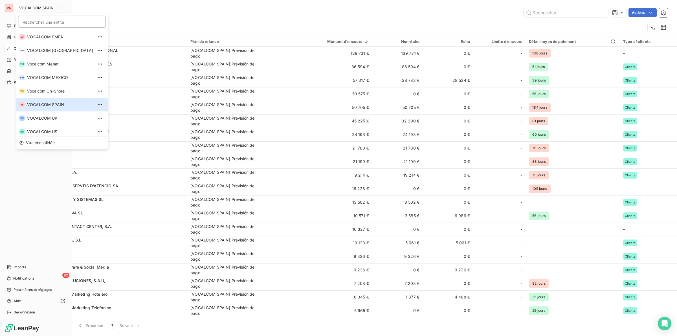
scroll to position [96, 0]
click at [54, 131] on span "VOCALCOM US" at bounding box center [60, 130] width 66 height 6
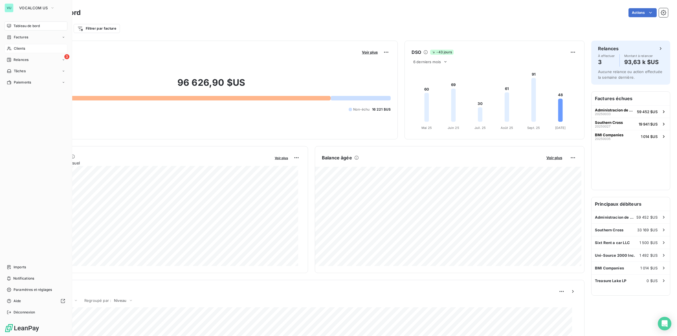
click at [20, 47] on span "Clients" at bounding box center [19, 48] width 11 height 5
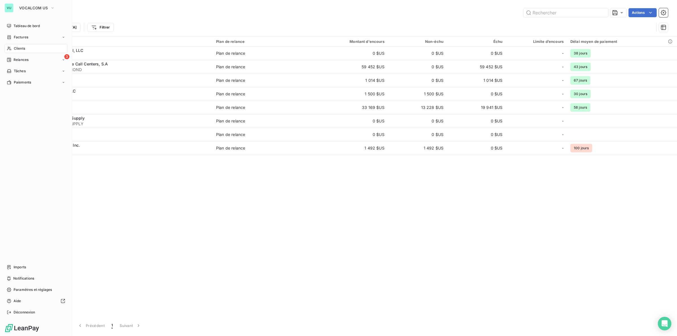
click at [19, 47] on span "Clients" at bounding box center [19, 48] width 11 height 5
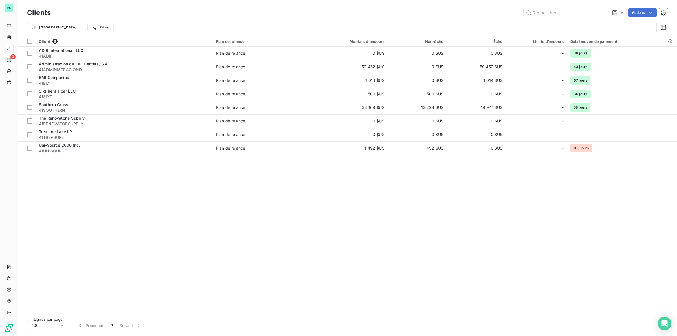
click at [292, 174] on div "Client 8 Plan de relance Montant d'encours Non-échu Échu Limite d’encours Délai…" at bounding box center [347, 175] width 659 height 279
click at [361, 64] on span "Trier par ordre décroissant" at bounding box center [355, 66] width 50 height 6
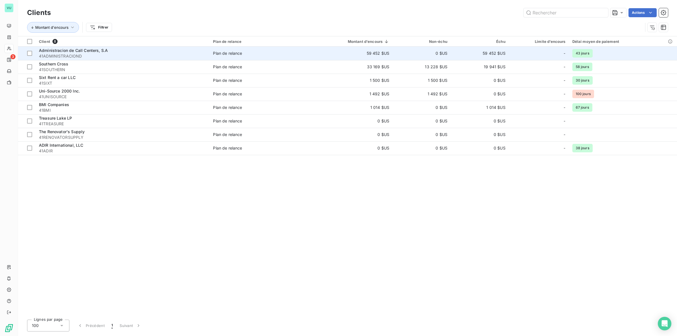
click at [99, 53] on span "Administracion de Call Centers, S.A" at bounding box center [73, 50] width 69 height 5
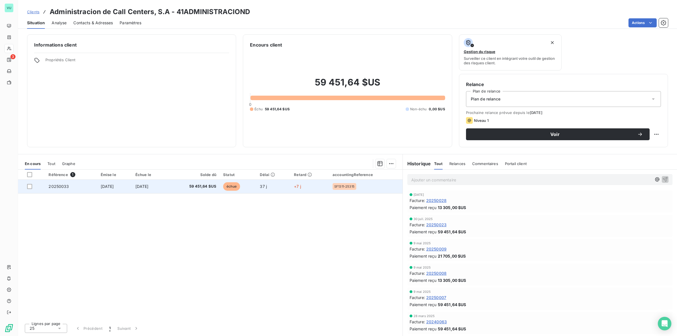
click at [149, 188] on span "3 oct. 2025" at bounding box center [141, 186] width 13 height 5
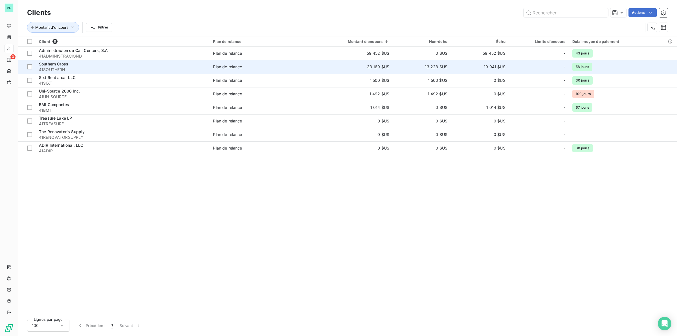
click at [473, 66] on td "19 941 $US" at bounding box center [480, 67] width 58 height 14
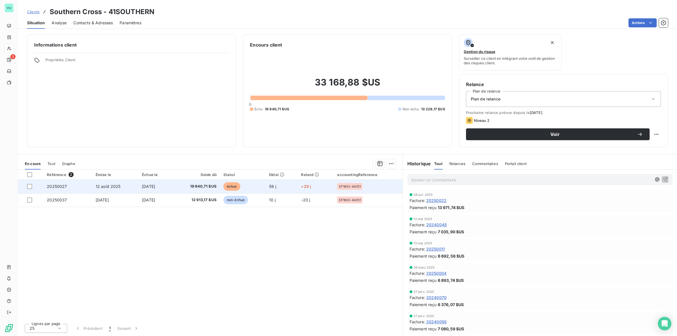
click at [232, 188] on span "échue" at bounding box center [231, 186] width 17 height 8
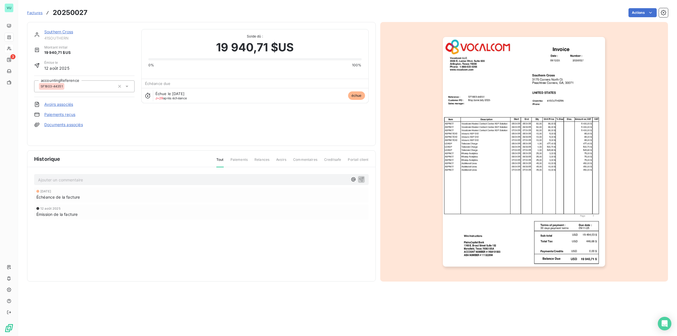
click at [483, 167] on img "button" at bounding box center [524, 152] width 162 height 230
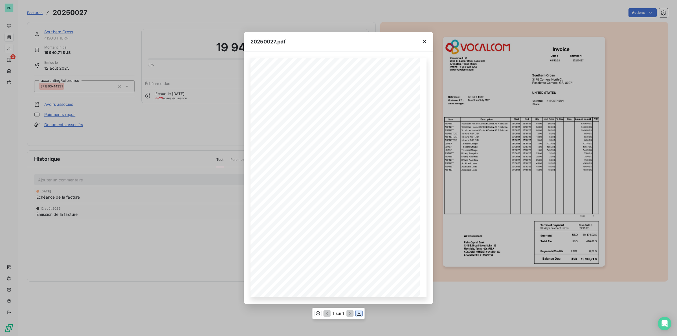
click at [359, 312] on icon "button" at bounding box center [359, 314] width 6 height 6
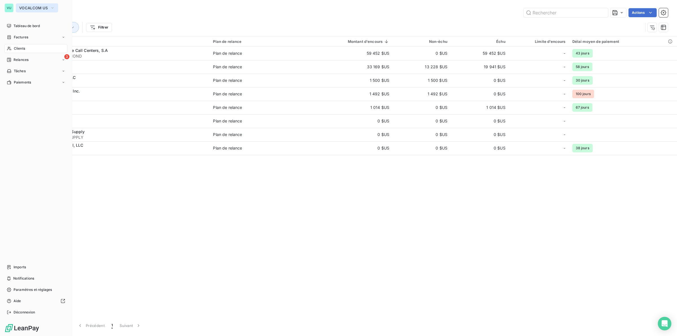
click at [43, 6] on span "VOCALCOM US" at bounding box center [33, 8] width 29 height 5
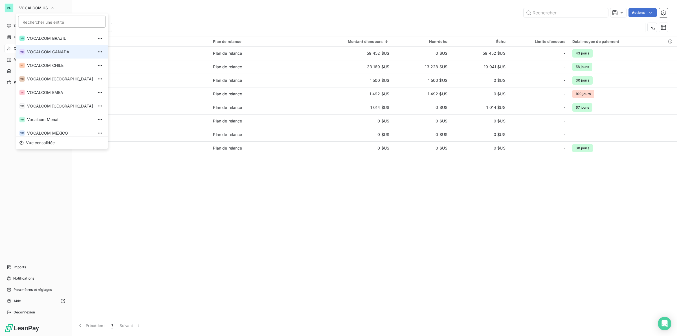
scroll to position [26, 0]
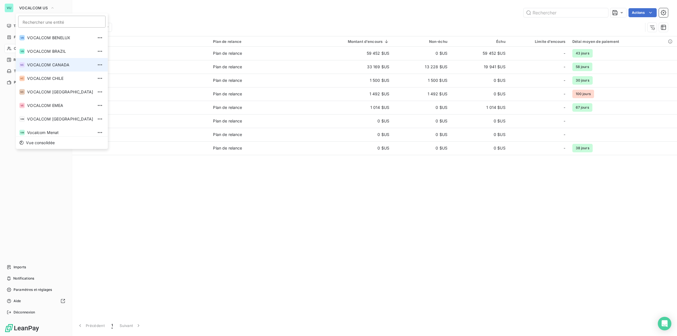
click at [65, 64] on span "VOCALCOM CANADA" at bounding box center [60, 65] width 66 height 6
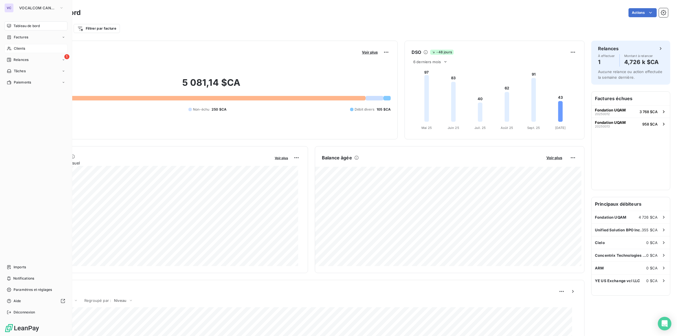
click at [22, 47] on span "Clients" at bounding box center [19, 48] width 11 height 5
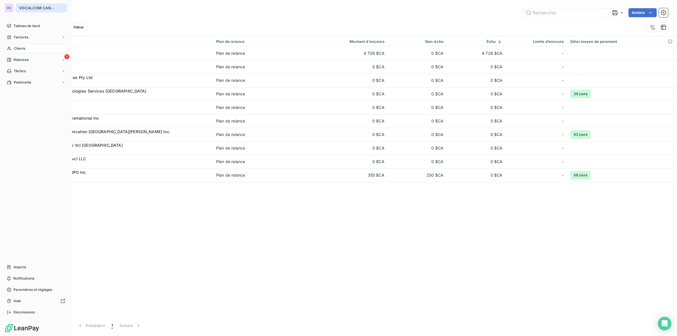
click at [61, 6] on icon "button" at bounding box center [61, 8] width 5 height 6
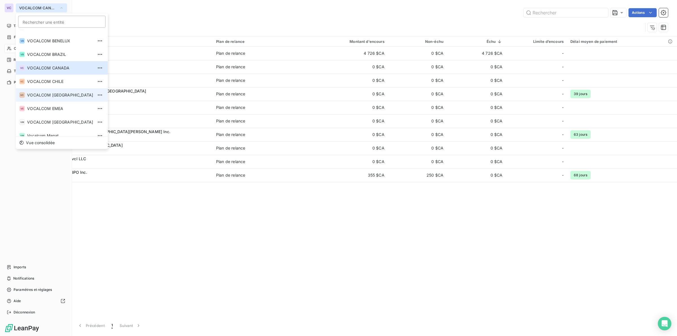
scroll to position [35, 0]
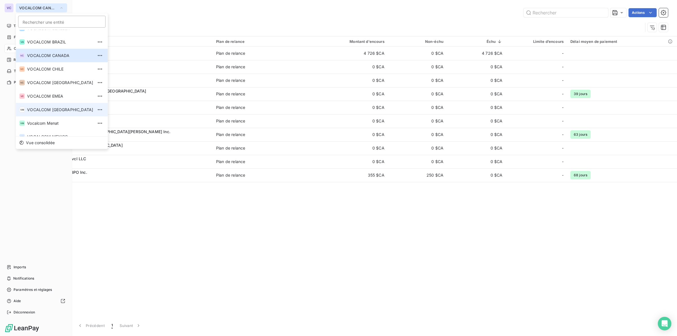
click at [51, 110] on span "VOCALCOM [GEOGRAPHIC_DATA]" at bounding box center [60, 110] width 66 height 6
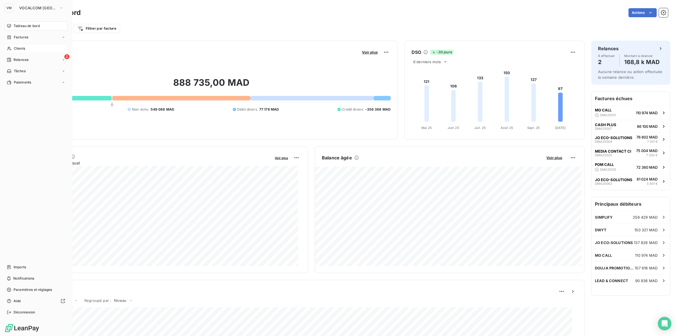
click at [21, 47] on span "Clients" at bounding box center [19, 48] width 11 height 5
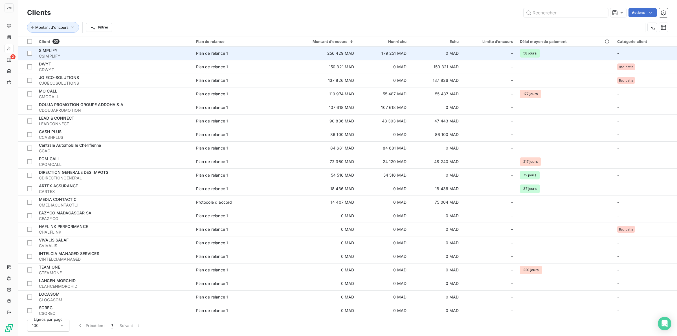
click at [88, 51] on div "SIMPLIFY" at bounding box center [114, 51] width 150 height 6
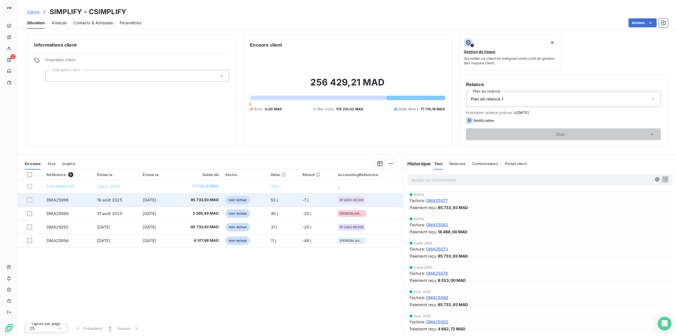
click at [195, 200] on span "85 733,93 MAD" at bounding box center [196, 200] width 43 height 6
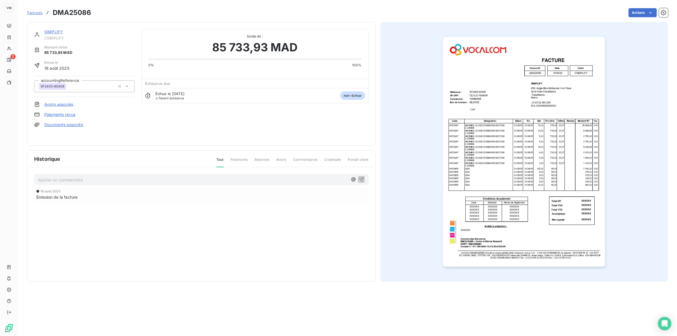
click at [543, 226] on img "button" at bounding box center [524, 152] width 162 height 230
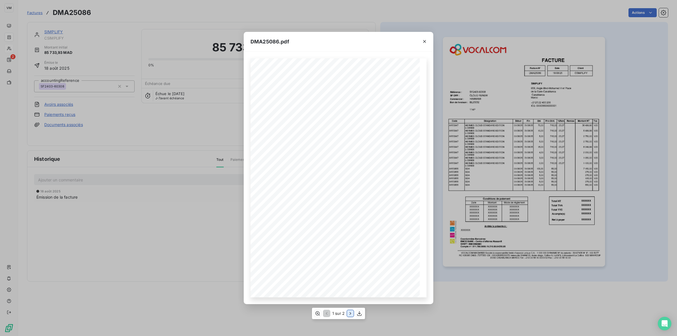
click at [350, 314] on icon "button" at bounding box center [350, 313] width 1 height 3
click at [327, 313] on icon "button" at bounding box center [326, 314] width 6 height 6
drag, startPoint x: 165, startPoint y: 235, endPoint x: 164, endPoint y: 231, distance: 4.0
click at [165, 234] on div "DMA25086.pdf SIMPLIFY SF OPP : Facture N° DMA25086 CLOUD RENEW Date 658, Angle …" at bounding box center [338, 168] width 677 height 336
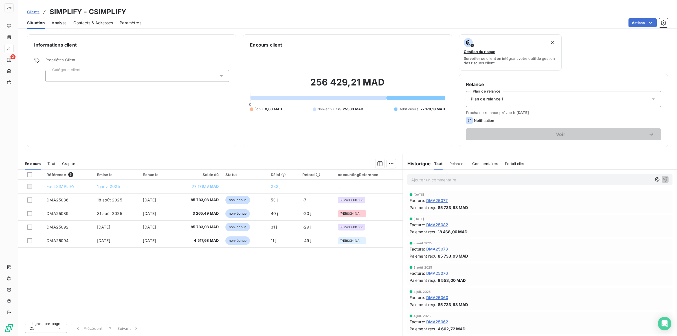
click at [217, 267] on div "Référence 5 Émise le Échue le Solde dû Statut Délai Retard accountingReference …" at bounding box center [210, 245] width 384 height 150
click at [292, 273] on div "Référence 5 Émise le Échue le Solde dû Statut Délai Retard accountingReference …" at bounding box center [210, 245] width 384 height 150
click at [280, 298] on div "Référence 5 Émise le Échue le Solde dû Statut Délai Retard accountingReference …" at bounding box center [210, 245] width 384 height 150
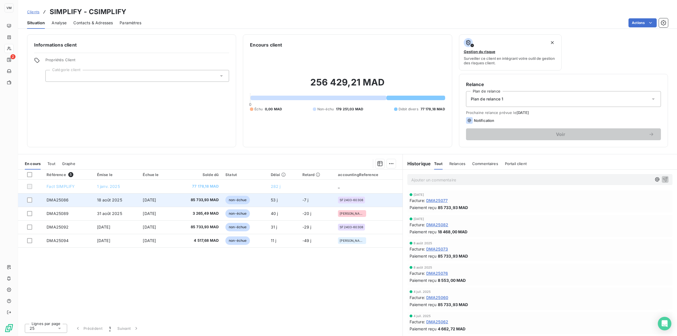
click at [156, 201] on span "17 oct. 2025" at bounding box center [149, 199] width 13 height 5
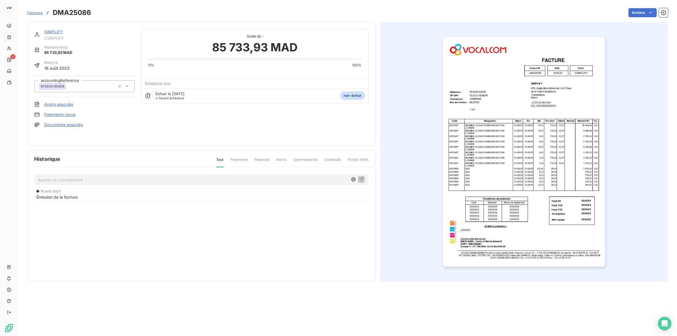
click at [489, 166] on img "button" at bounding box center [524, 152] width 162 height 230
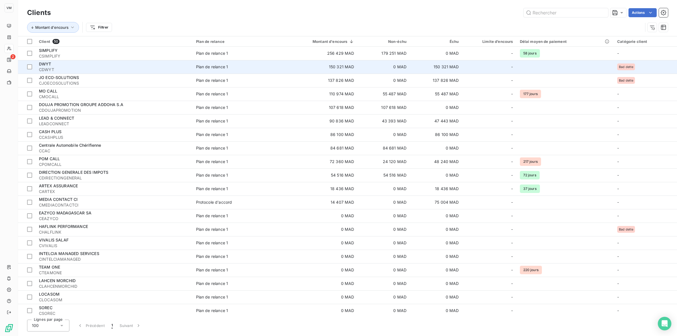
click at [136, 65] on div "DWYT" at bounding box center [114, 64] width 150 height 6
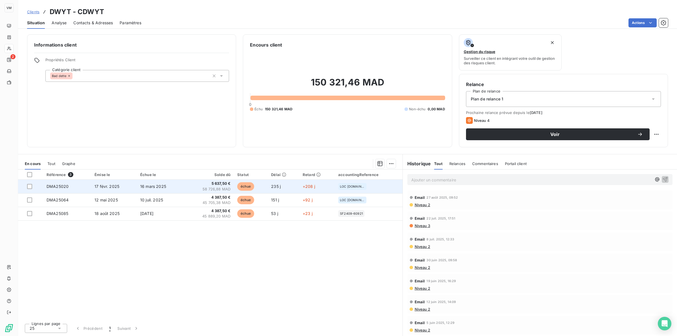
click at [131, 185] on td "17 févr. 2025" at bounding box center [114, 187] width 46 height 14
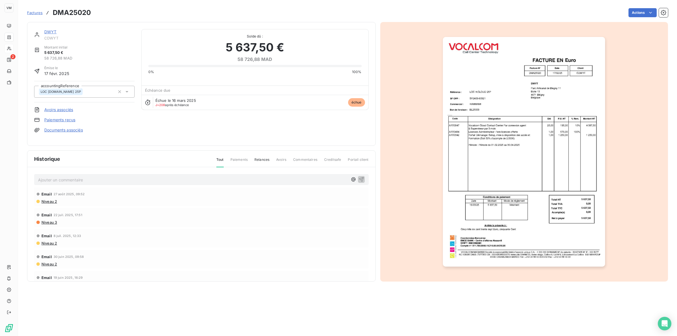
click at [488, 135] on img "button" at bounding box center [524, 152] width 162 height 230
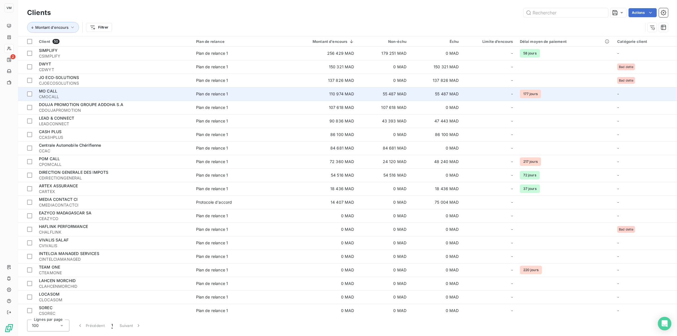
click at [75, 94] on span "CMOCALL" at bounding box center [114, 97] width 150 height 6
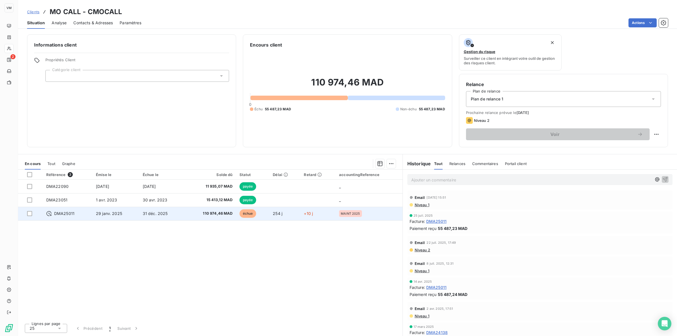
click at [179, 214] on td "31 déc. 2025" at bounding box center [161, 214] width 45 height 14
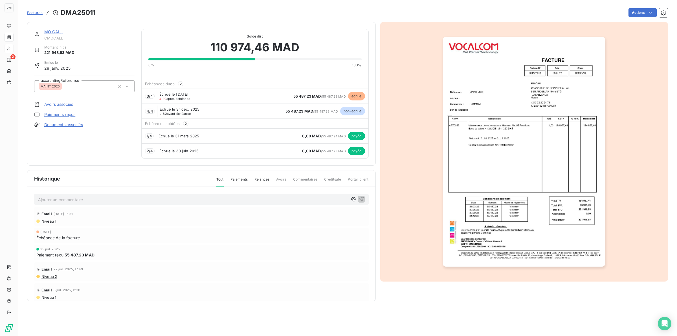
click at [507, 196] on img "button" at bounding box center [524, 152] width 162 height 230
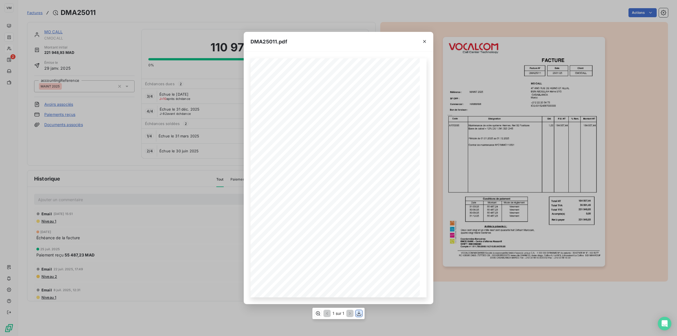
click at [358, 311] on icon "button" at bounding box center [359, 314] width 6 height 6
click at [183, 178] on div "DMA25011.pdf Désignation Code MO CALL SF OPP : Facture N° DMA25011 Date 47 ANG …" at bounding box center [338, 168] width 677 height 336
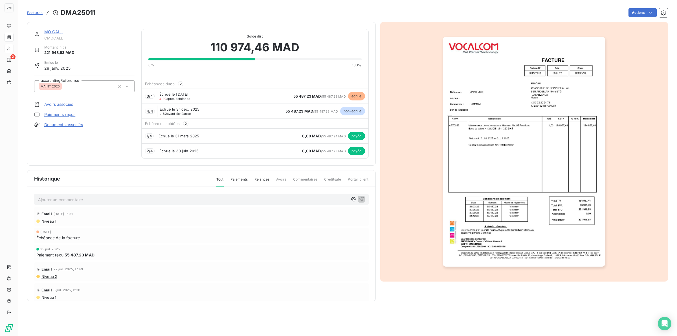
click at [503, 160] on img "button" at bounding box center [524, 152] width 162 height 230
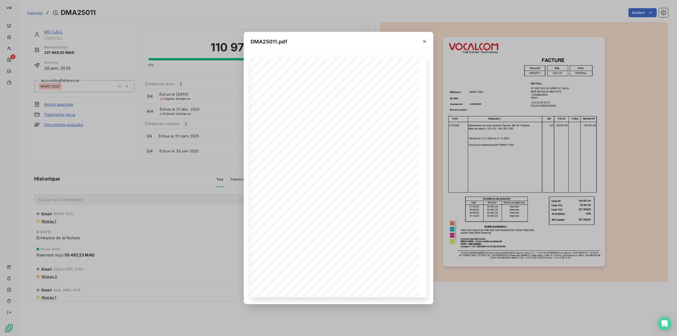
drag, startPoint x: 107, startPoint y: 144, endPoint x: 66, endPoint y: 115, distance: 51.0
click at [107, 143] on div "DMA25011.pdf Désignation Code MO CALL SF OPP : Facture N° DMA25011 Date 47 ANG …" at bounding box center [338, 168] width 677 height 336
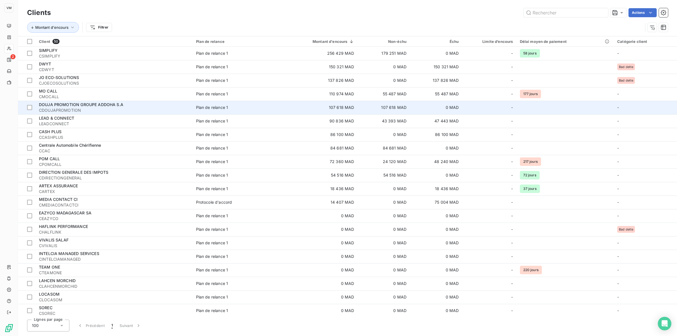
click at [61, 108] on span "CDOUJAPROMOTION" at bounding box center [114, 110] width 150 height 6
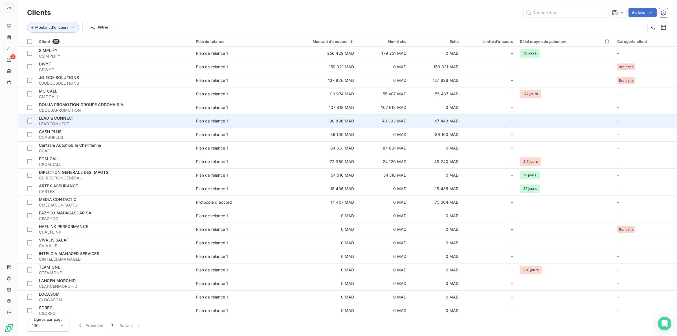
click at [65, 121] on span "LEADCONNECT" at bounding box center [114, 124] width 150 height 6
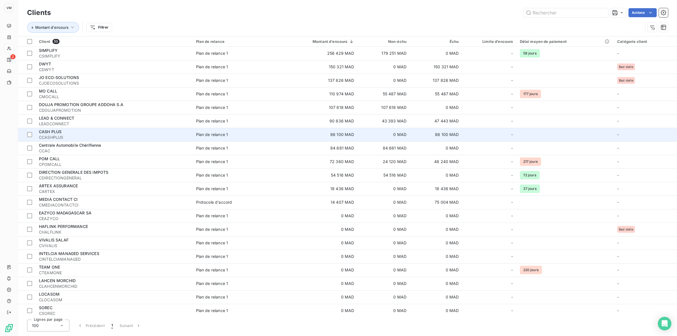
click at [61, 135] on span "CCASHPLUS" at bounding box center [114, 138] width 150 height 6
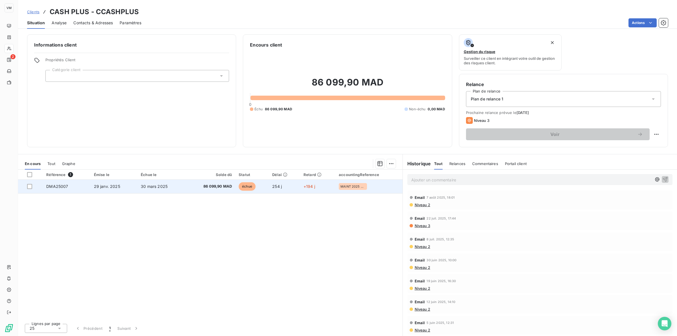
click at [122, 186] on td "29 janv. 2025" at bounding box center [114, 187] width 47 height 14
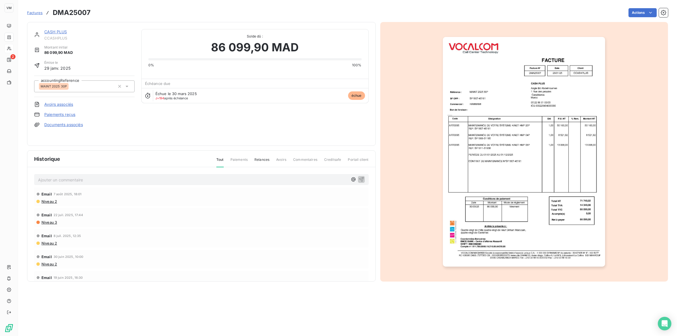
click at [492, 158] on img "button" at bounding box center [524, 152] width 162 height 230
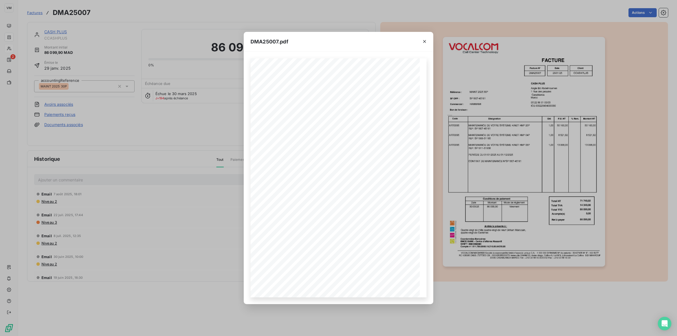
click at [205, 118] on div "DMA25007.pdf Désignation Code CASH PLUS SF OPP : Facture N° DMA25007 SF1807-451…" at bounding box center [338, 168] width 677 height 336
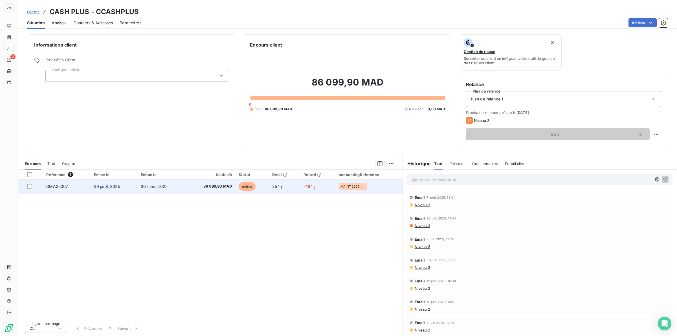
click at [106, 188] on span "29 janv. 2025" at bounding box center [107, 186] width 26 height 5
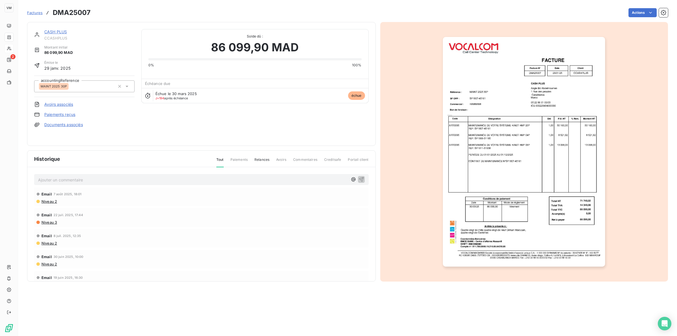
click at [497, 169] on img "button" at bounding box center [524, 152] width 162 height 230
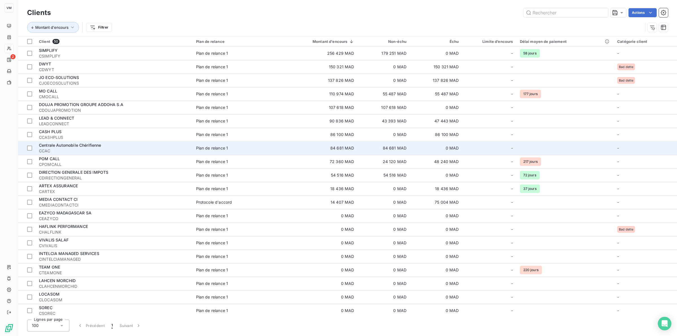
click at [75, 149] on span "CCAC" at bounding box center [114, 151] width 150 height 6
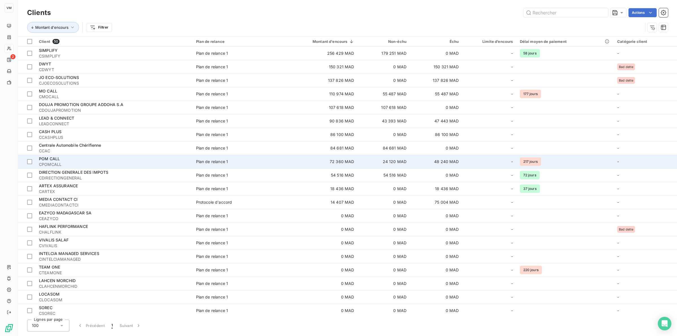
click at [61, 160] on div "POM CALL" at bounding box center [114, 159] width 150 height 6
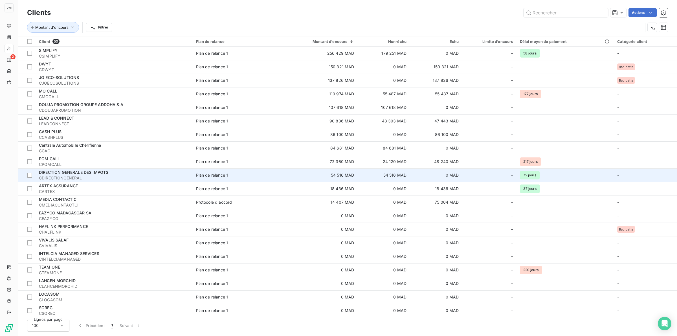
click at [77, 171] on span "DIRECTION GENERALE DES IMPOTS" at bounding box center [73, 172] width 69 height 5
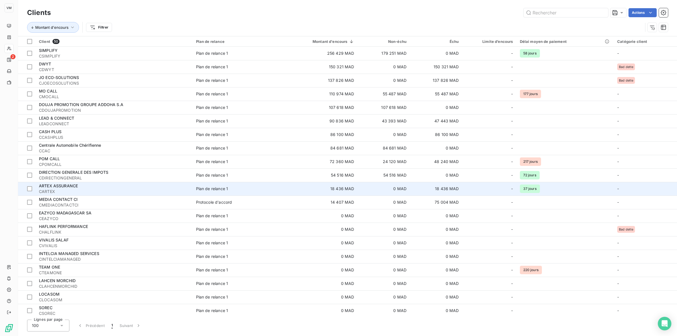
click at [80, 187] on div "ARTEX ASSURANCE" at bounding box center [114, 186] width 150 height 6
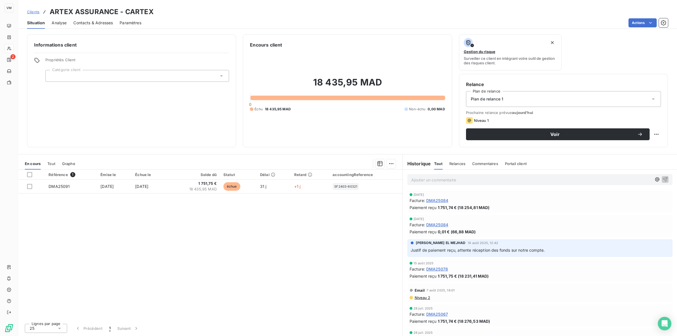
click at [144, 217] on div "Référence 1 Émise le Échue le Solde dû Statut Délai Retard accountingReference …" at bounding box center [210, 245] width 384 height 150
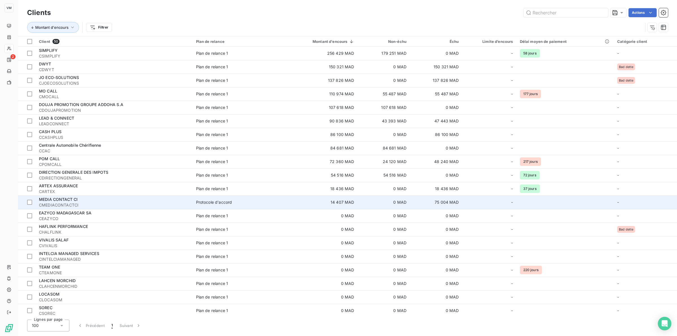
click at [66, 201] on span "MEDIA CONTACT CI" at bounding box center [58, 199] width 39 height 5
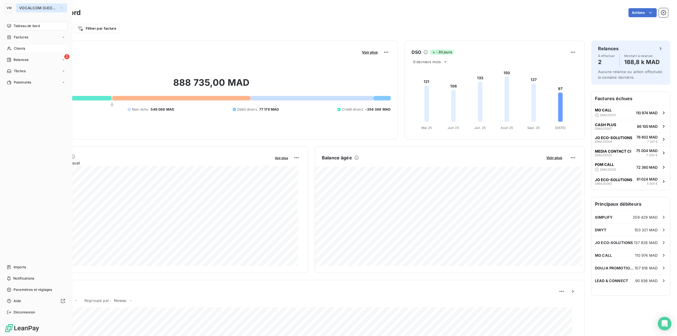
click at [56, 5] on button "VOCALCOM [GEOGRAPHIC_DATA]" at bounding box center [41, 7] width 51 height 9
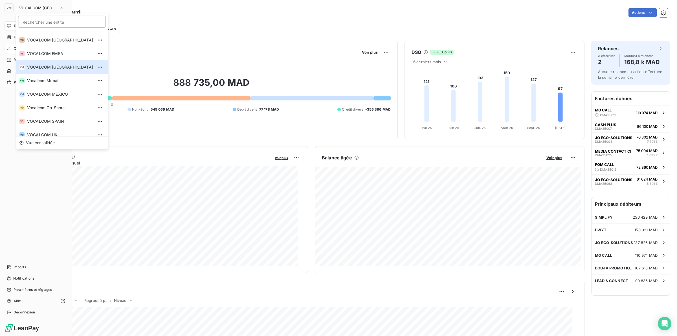
scroll to position [78, 0]
click at [47, 80] on span "Vocalcom Menat" at bounding box center [60, 80] width 66 height 6
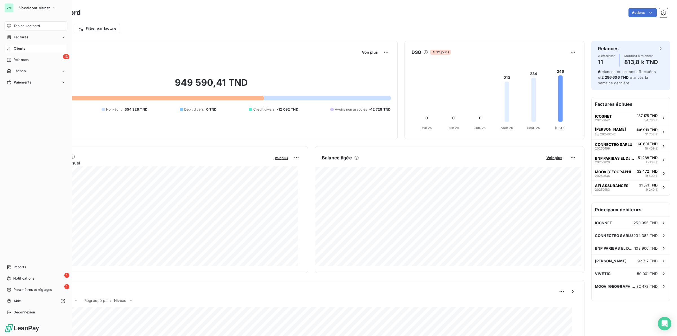
click at [20, 47] on span "Clients" at bounding box center [19, 48] width 11 height 5
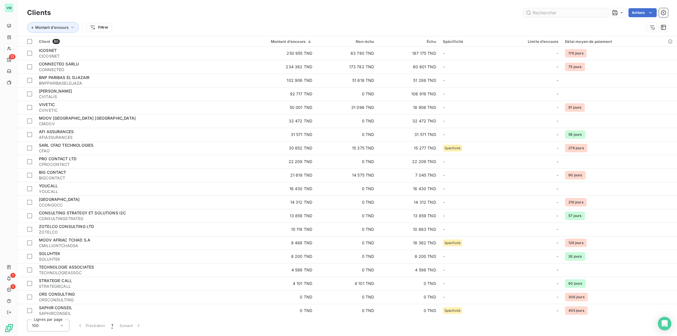
click at [537, 12] on input "text" at bounding box center [566, 12] width 85 height 9
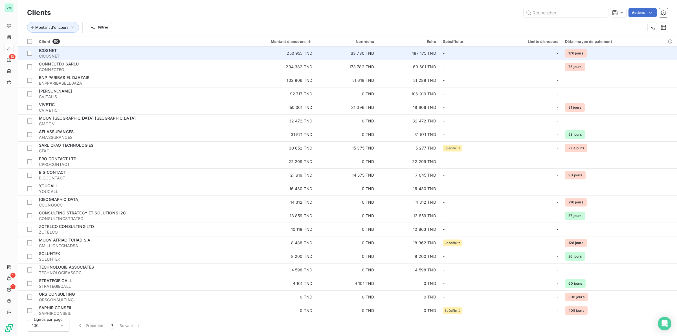
click at [57, 50] on div "ICOSNET" at bounding box center [128, 51] width 179 height 6
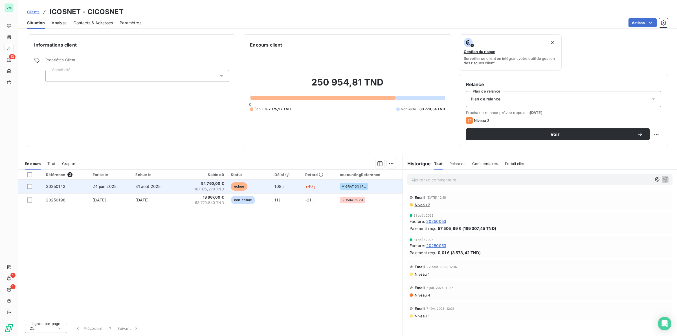
click at [215, 184] on span "54 760,00 €" at bounding box center [202, 184] width 44 height 6
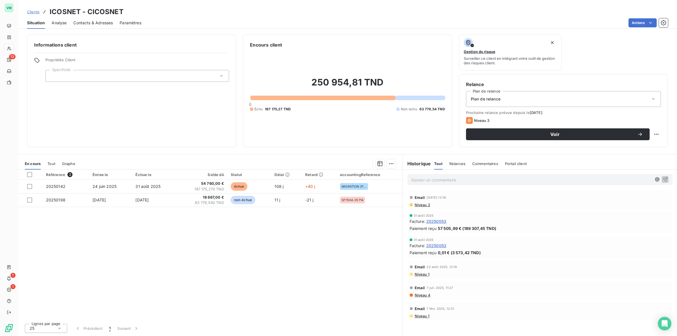
click at [193, 239] on div "Référence 2 Émise le Échue le Solde dû Statut Délai Retard accountingReference …" at bounding box center [210, 245] width 384 height 150
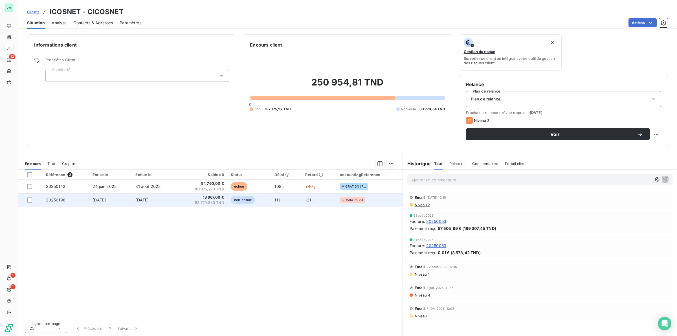
click at [163, 201] on td "31 oct. 2025" at bounding box center [154, 200] width 45 height 14
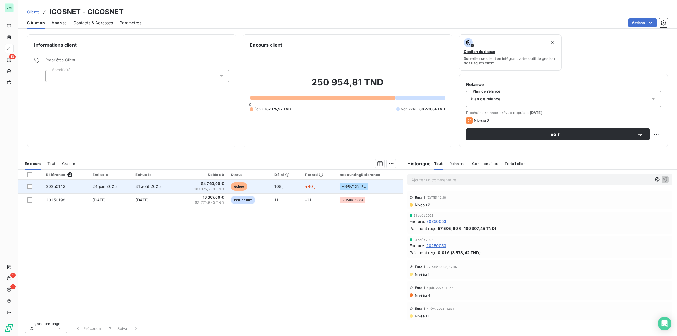
click at [156, 188] on span "31 août 2025" at bounding box center [147, 186] width 25 height 5
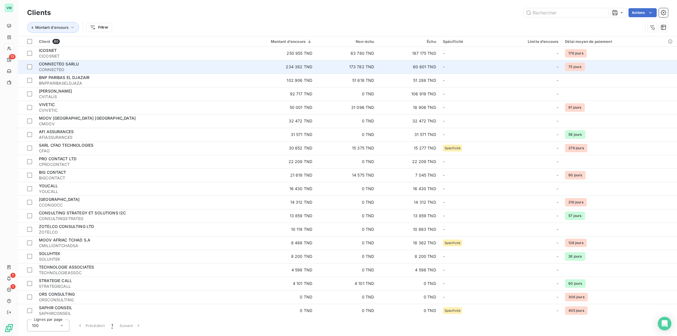
click at [84, 65] on div "CONNECTEO SARLU" at bounding box center [128, 64] width 179 height 6
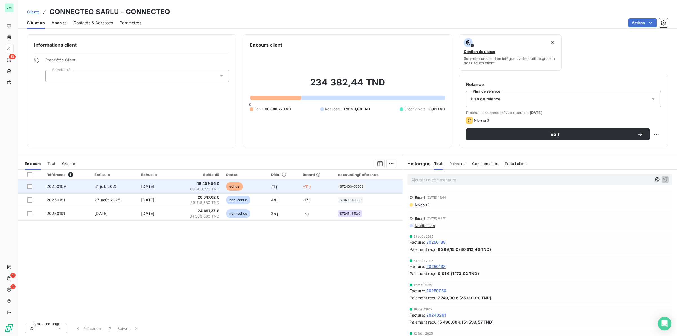
click at [144, 187] on span "29 sept. 2025" at bounding box center [147, 186] width 13 height 5
click at [208, 183] on span "18 409,06 €" at bounding box center [195, 184] width 45 height 6
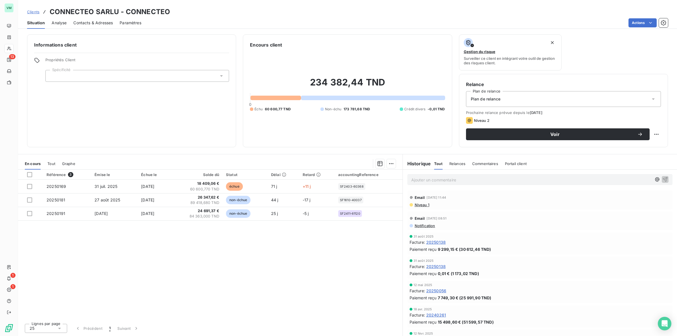
click at [60, 21] on span "Analyse" at bounding box center [59, 23] width 15 height 6
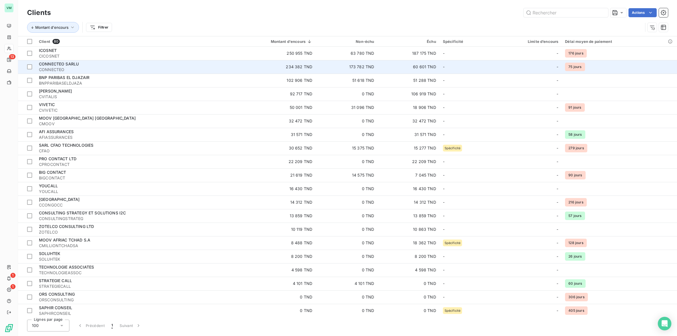
click at [89, 66] on div "CONNECTEO SARLU" at bounding box center [128, 64] width 179 height 6
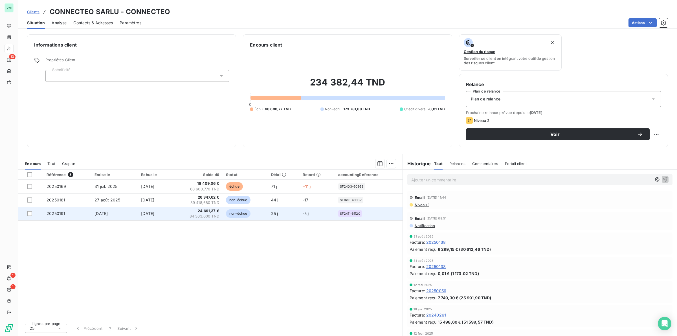
click at [141, 212] on span "15 oct. 2025" at bounding box center [147, 213] width 13 height 5
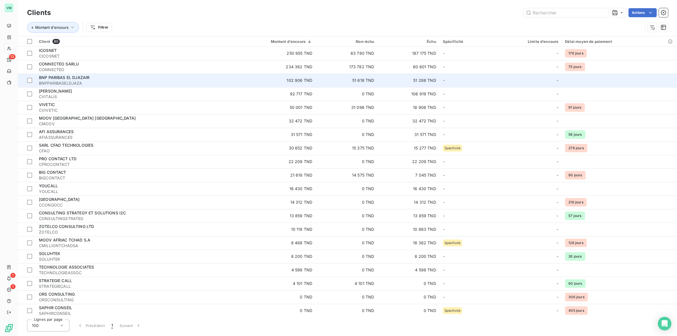
click at [68, 82] on span "BNPPARIBASELDJAZA" at bounding box center [128, 83] width 179 height 6
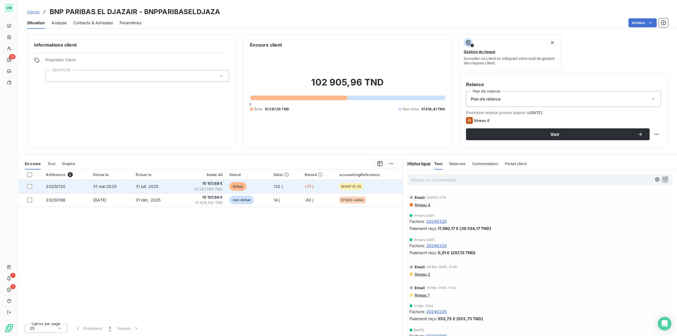
click at [177, 186] on td "31 juil. 2025" at bounding box center [154, 187] width 45 height 14
click at [177, 184] on td "31 juil. 2025" at bounding box center [154, 187] width 45 height 14
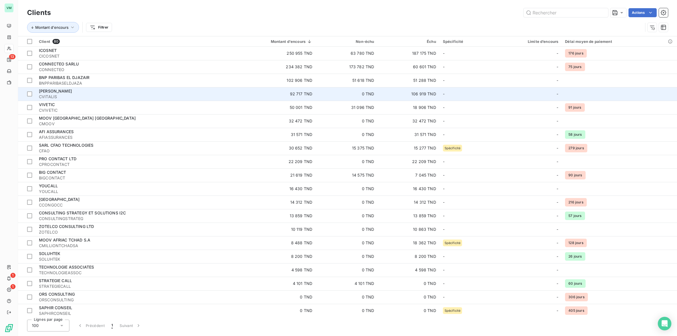
click at [93, 94] on span "CVITALIS" at bounding box center [128, 97] width 179 height 6
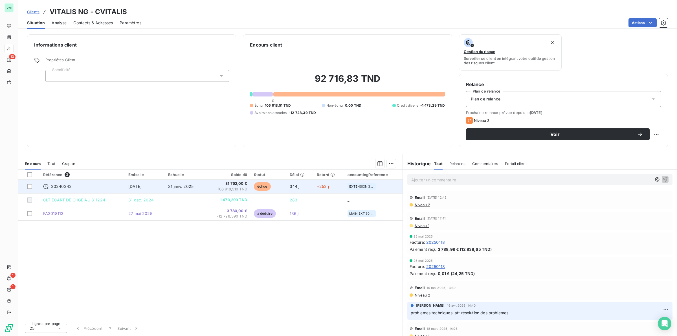
click at [219, 185] on span "31 752,00 €" at bounding box center [227, 184] width 39 height 6
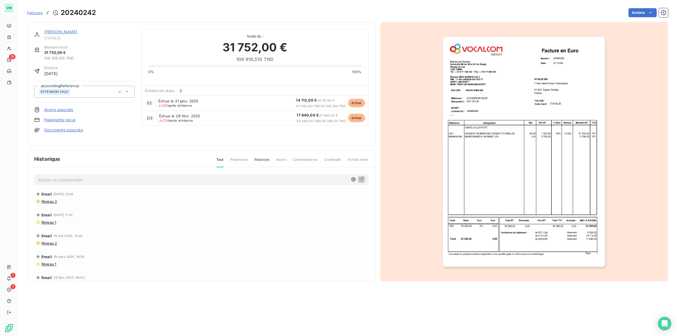
click at [487, 233] on img "button" at bounding box center [524, 152] width 162 height 230
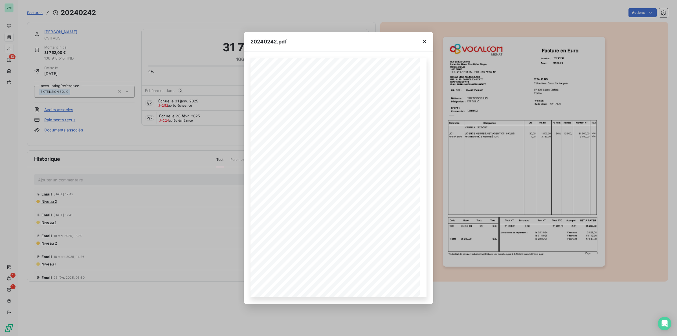
click at [106, 39] on div "20240242.pdf Référence : Numéro : 20240242 31/10/24 EXTENSION 30LIC Date : VITA…" at bounding box center [338, 168] width 677 height 336
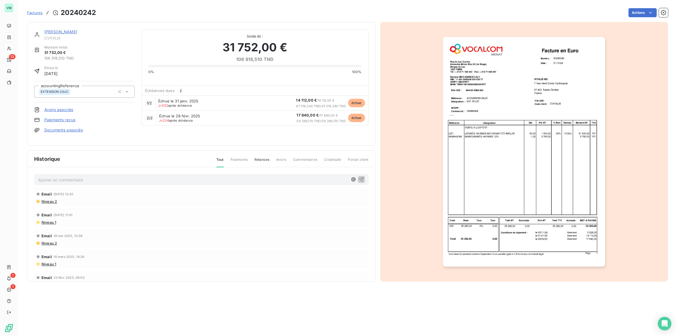
click at [157, 10] on div "Actions" at bounding box center [385, 12] width 565 height 9
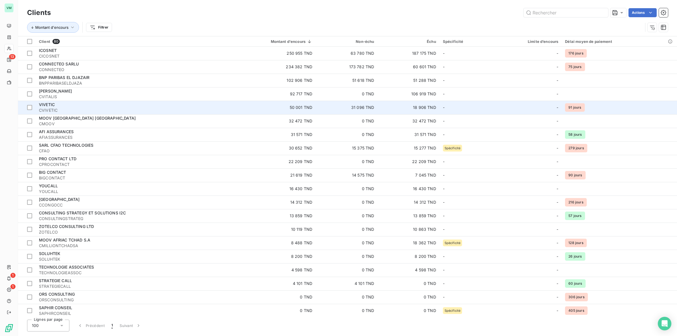
click at [62, 106] on div "VIVETIC" at bounding box center [128, 105] width 179 height 6
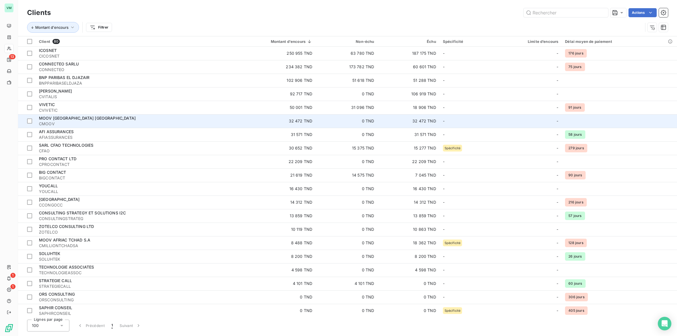
click at [61, 120] on span "MOOV AFRICA NIGER" at bounding box center [87, 118] width 97 height 5
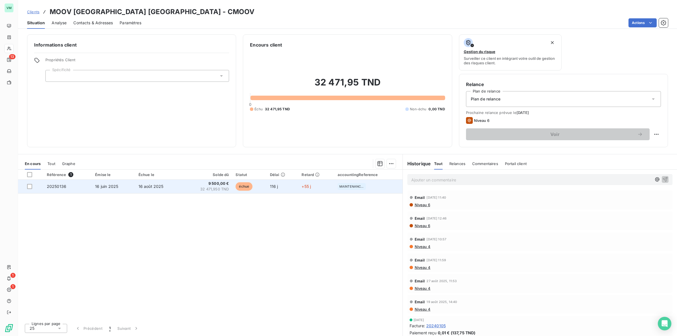
click at [208, 186] on span "32 471,950 TND" at bounding box center [206, 189] width 44 height 6
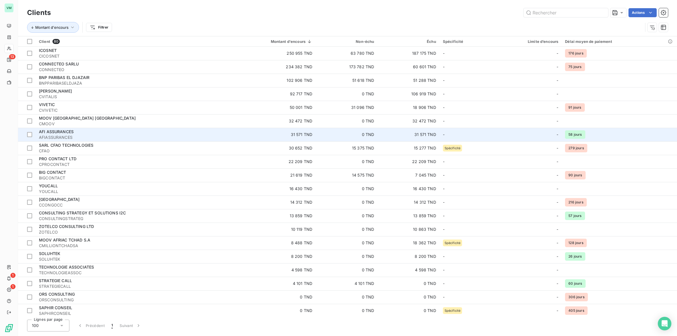
click at [113, 134] on div "AFI ASSURANCES" at bounding box center [128, 132] width 179 height 6
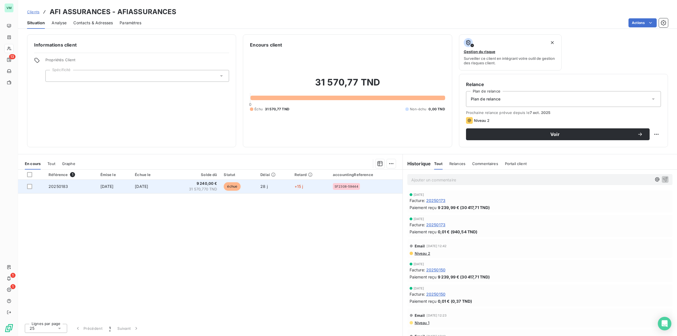
click at [114, 185] on span "12 sept. 2025" at bounding box center [106, 186] width 13 height 5
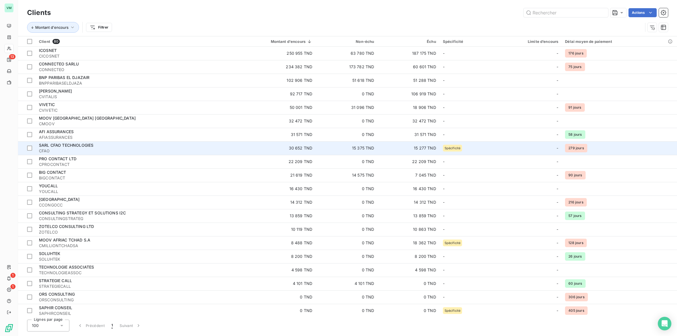
click at [70, 144] on span "SARL CFAO TECHNOLOGIES" at bounding box center [66, 145] width 54 height 5
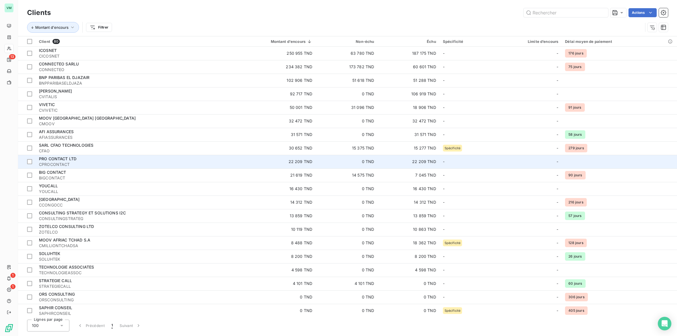
click at [50, 162] on span "CPROCONTACT" at bounding box center [128, 165] width 179 height 6
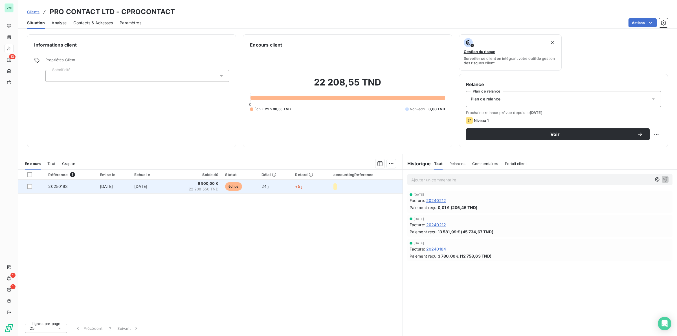
click at [148, 186] on span "5 oct. 2025" at bounding box center [140, 186] width 13 height 5
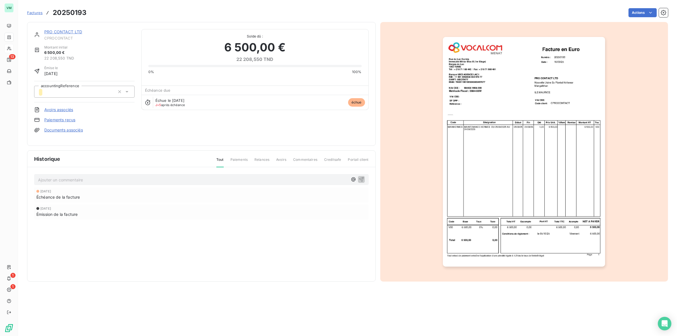
click at [528, 124] on img "button" at bounding box center [524, 152] width 162 height 230
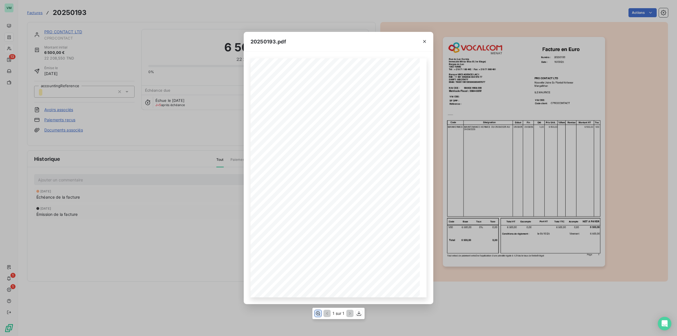
click at [319, 312] on icon "button" at bounding box center [318, 314] width 6 height 6
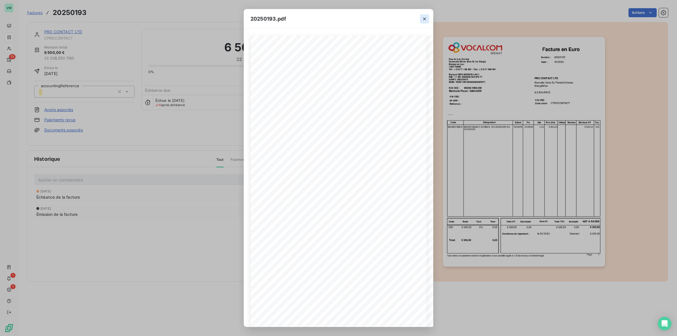
click at [425, 17] on icon "button" at bounding box center [424, 18] width 3 height 3
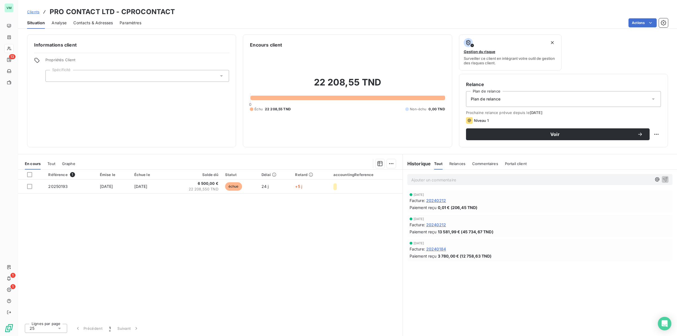
click at [140, 230] on div "Référence 1 Émise le Échue le Solde dû Statut Délai Retard accountingReference …" at bounding box center [210, 245] width 384 height 150
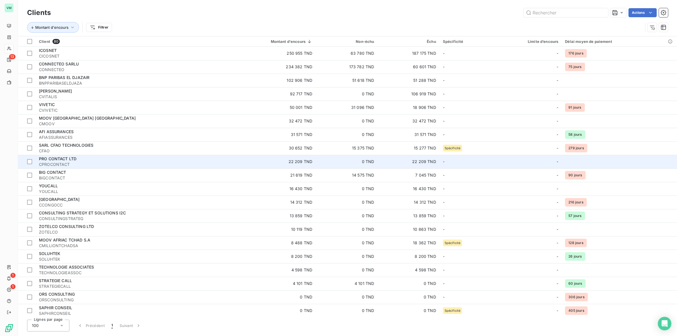
click at [114, 162] on span "CPROCONTACT" at bounding box center [128, 165] width 179 height 6
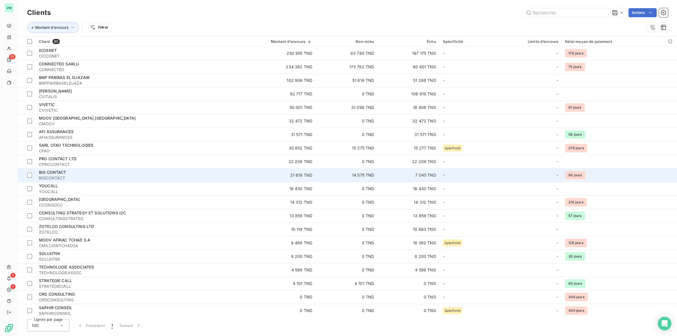
click at [76, 174] on div "BIG CONTACT" at bounding box center [128, 173] width 179 height 6
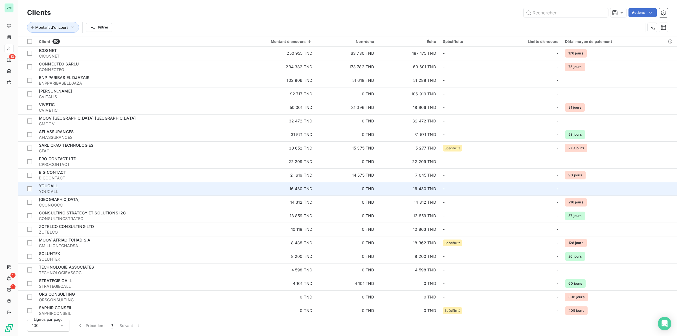
click at [52, 190] on span "YOUCALL" at bounding box center [128, 192] width 179 height 6
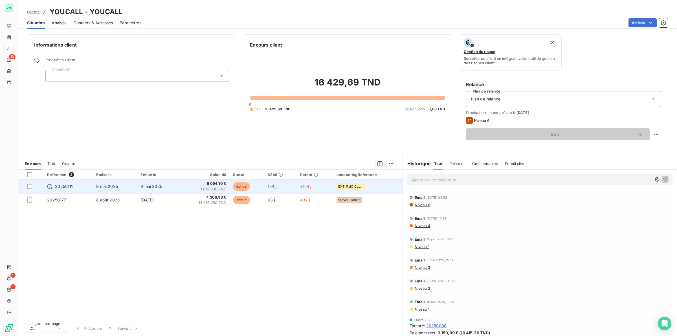
click at [140, 184] on span "9 mai 2025" at bounding box center [151, 186] width 22 height 5
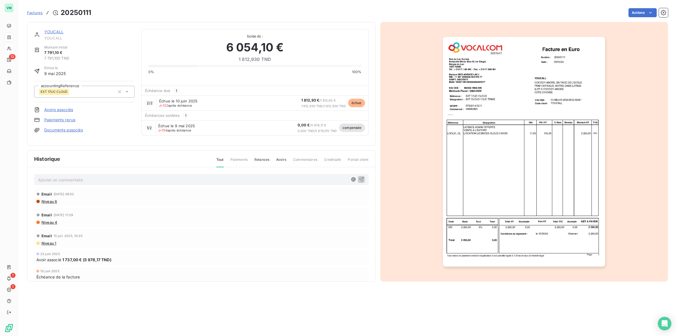
click at [267, 220] on div "Niveau 4" at bounding box center [201, 222] width 330 height 5
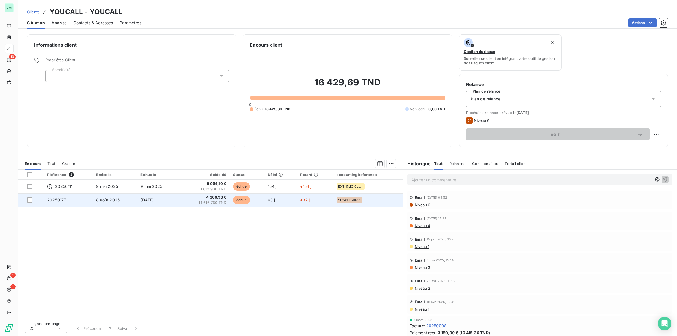
click at [105, 199] on span "8 août 2025" at bounding box center [107, 199] width 23 height 5
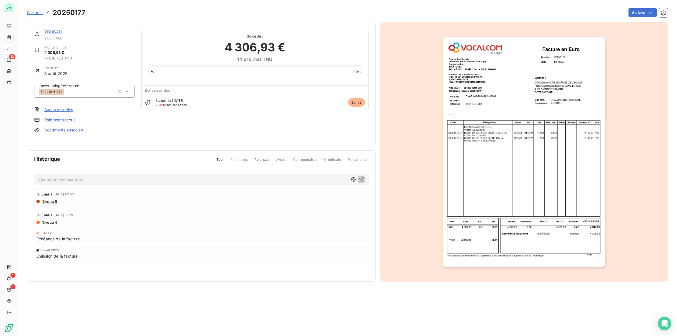
click at [475, 169] on img "button" at bounding box center [524, 152] width 162 height 230
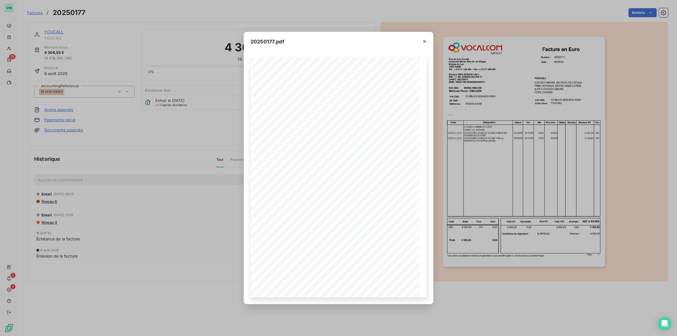
click at [185, 206] on div "20250177.pdf Numéro : 20250177 08/08/25 Date : YOUCALL COCODY-ANGRE, EN FACE DE…" at bounding box center [338, 168] width 677 height 336
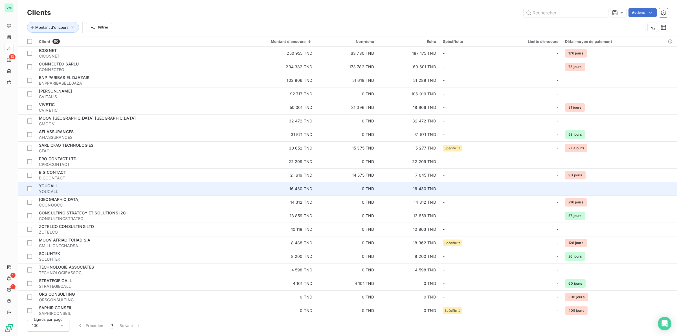
click at [76, 188] on div "YOUCALL" at bounding box center [128, 186] width 179 height 6
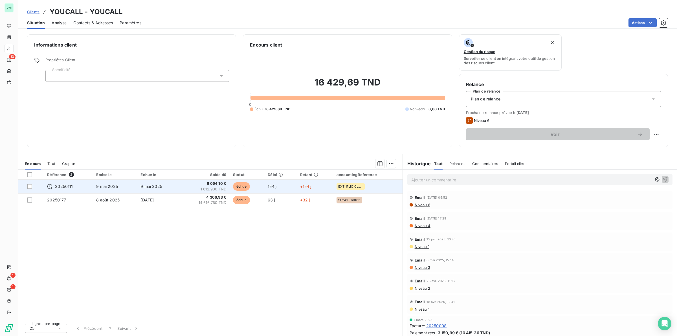
click at [194, 188] on span "1 812,930 TND" at bounding box center [204, 189] width 44 height 6
click at [311, 185] on span "+154 j" at bounding box center [305, 186] width 11 height 5
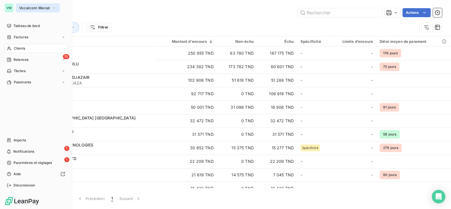
click at [52, 9] on icon "button" at bounding box center [54, 8] width 5 height 6
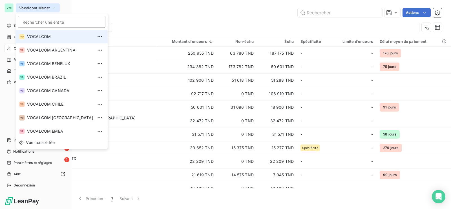
click at [43, 37] on span "VOCALCOM" at bounding box center [60, 37] width 66 height 6
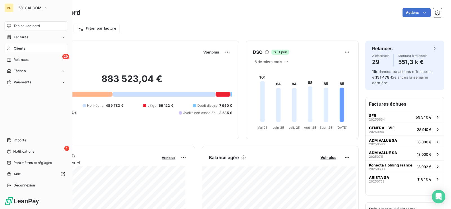
click at [21, 48] on span "Clients" at bounding box center [19, 48] width 11 height 5
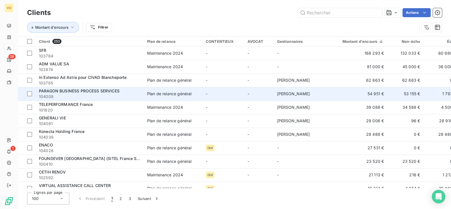
click at [174, 95] on div "Plan de relance général" at bounding box center [169, 94] width 44 height 6
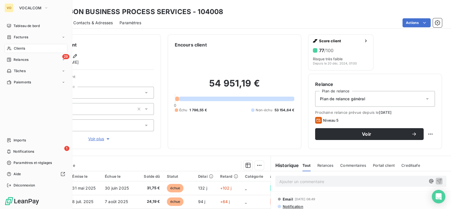
click at [19, 47] on span "Clients" at bounding box center [19, 48] width 11 height 5
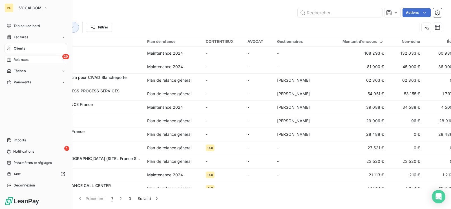
click at [25, 59] on span "Relances" at bounding box center [21, 59] width 15 height 5
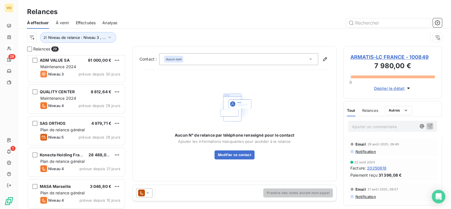
scroll to position [763, 0]
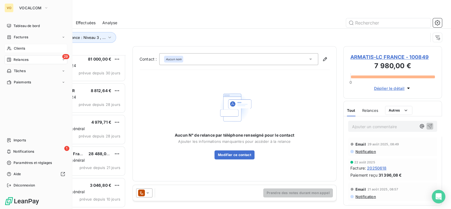
click at [12, 6] on div "VO" at bounding box center [9, 7] width 9 height 9
click at [35, 10] on span "VOCALCOM" at bounding box center [30, 8] width 23 height 5
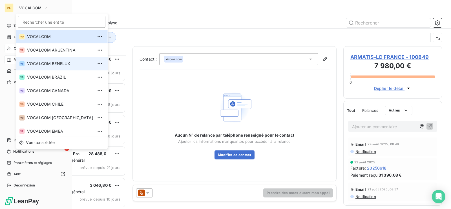
click at [52, 62] on span "VOCALCOM BENELUX" at bounding box center [60, 64] width 66 height 6
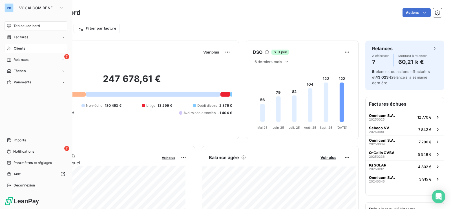
click at [24, 48] on span "Clients" at bounding box center [19, 48] width 11 height 5
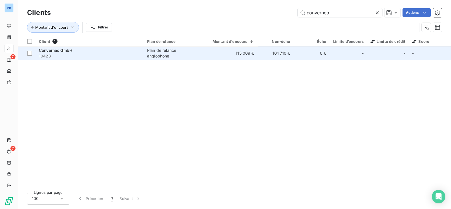
type input "converneo"
click at [95, 55] on span "10428" at bounding box center [90, 56] width 102 height 6
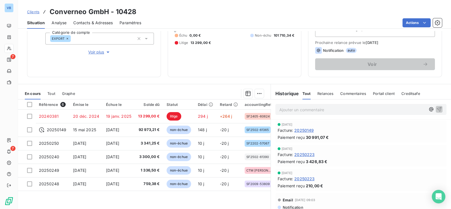
scroll to position [70, 0]
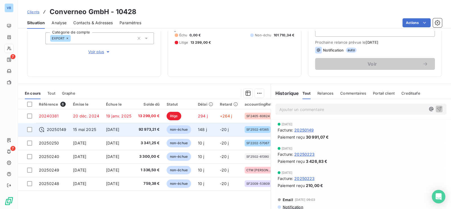
click at [77, 130] on span "15 mai 2025" at bounding box center [84, 129] width 23 height 5
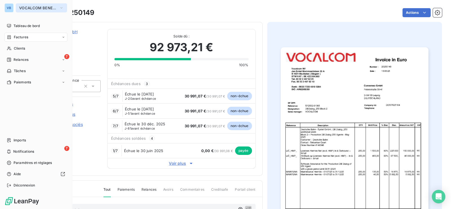
click at [38, 7] on span "VOCALCOM BENELUX" at bounding box center [38, 8] width 38 height 5
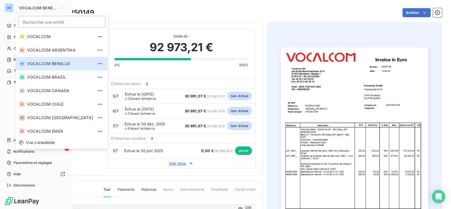
drag, startPoint x: 10, startPoint y: 100, endPoint x: 10, endPoint y: 80, distance: 20.3
click at [10, 98] on div "Tableau de bord Factures Clients 7 Relances Tâches Paiements Imports 7 Notifica…" at bounding box center [36, 105] width 63 height 169
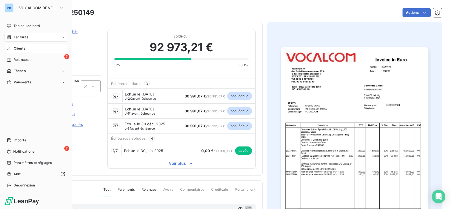
click at [21, 46] on span "Clients" at bounding box center [19, 48] width 11 height 5
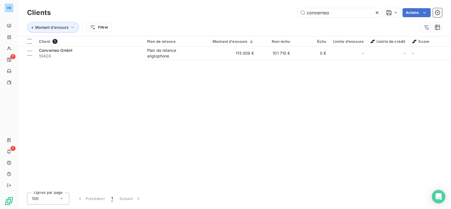
click at [378, 11] on icon at bounding box center [378, 13] width 6 height 6
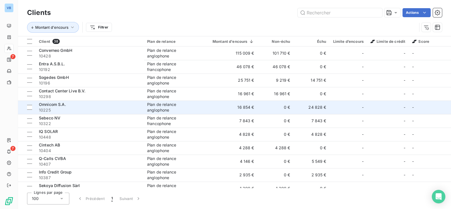
click at [48, 106] on span "Omnicom S.A." at bounding box center [52, 104] width 27 height 5
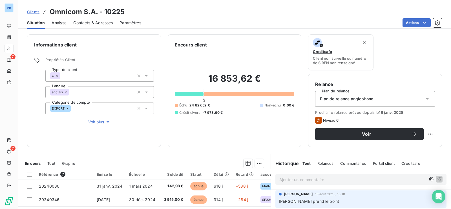
click at [291, 178] on p "Ajouter un commentaire ﻿" at bounding box center [353, 179] width 146 height 7
click at [314, 178] on span "EMAIL DE RELANCE Bruno" at bounding box center [316, 179] width 72 height 5
click at [328, 180] on p "EMAIL de relance Bruno" at bounding box center [353, 179] width 146 height 6
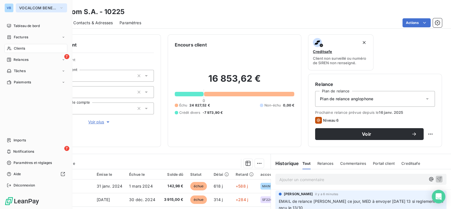
click at [30, 7] on span "VOCALCOM BENELUX" at bounding box center [38, 8] width 38 height 5
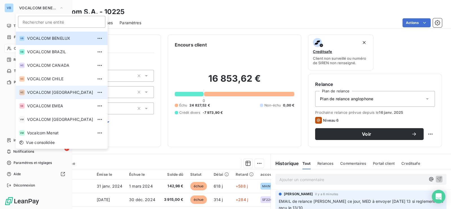
scroll to position [35, 0]
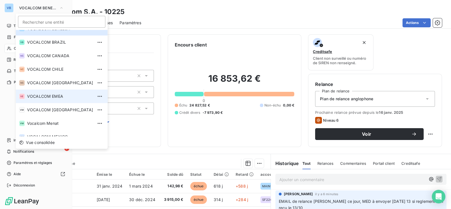
click at [56, 94] on span "VOCALCOM EMEA" at bounding box center [60, 97] width 66 height 6
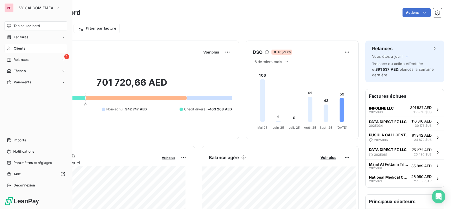
click at [18, 48] on span "Clients" at bounding box center [19, 48] width 11 height 5
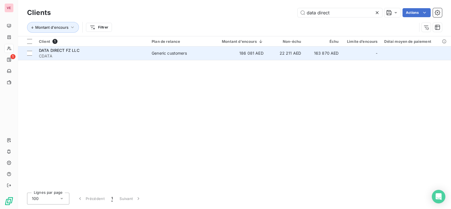
type input "data direct"
click at [94, 54] on span "CDATA" at bounding box center [92, 56] width 106 height 6
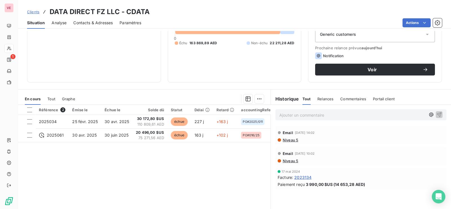
scroll to position [70, 0]
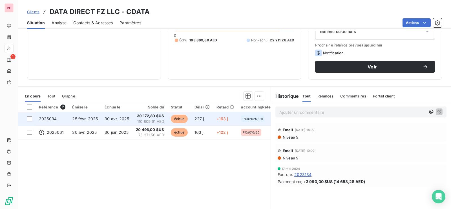
click at [111, 116] on td "30 avr. 2025" at bounding box center [116, 119] width 31 height 14
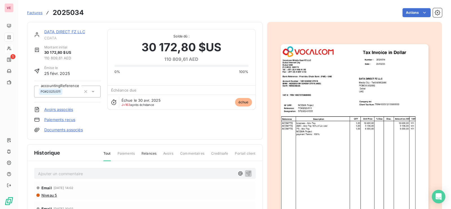
click at [315, 140] on img "button" at bounding box center [355, 148] width 148 height 209
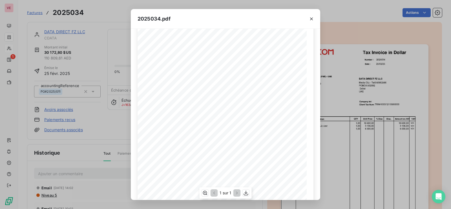
scroll to position [10, 0]
click at [103, 128] on div "2025034.pdf Reference: Number : 2025034 25/02/25 PO#2025/011 Date : DATA DIRECT…" at bounding box center [225, 104] width 451 height 209
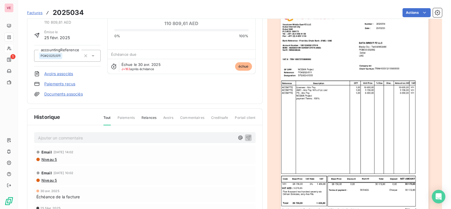
scroll to position [0, 0]
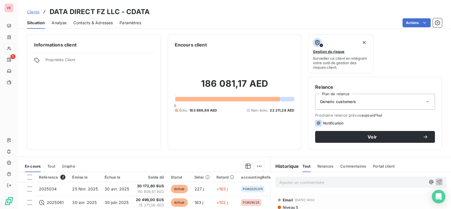
click at [129, 128] on div "Informations client Propriétés Client" at bounding box center [94, 92] width 134 height 116
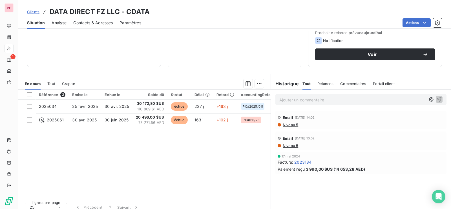
scroll to position [88, 0]
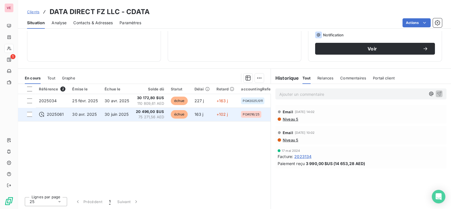
click at [145, 112] on span "20 496,00 $US" at bounding box center [150, 112] width 28 height 6
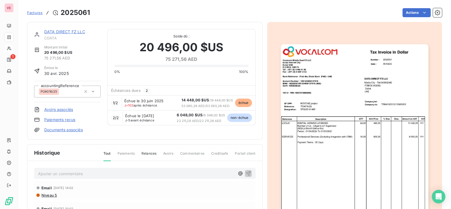
click at [176, 101] on div "1 / 2 Échue le 30 juin 2025 J+102 après échéance 14 448,00 $US / 14 448,00 $US …" at bounding box center [182, 102] width 148 height 15
click at [144, 102] on span "Échue le 30 juin 2025" at bounding box center [143, 101] width 39 height 5
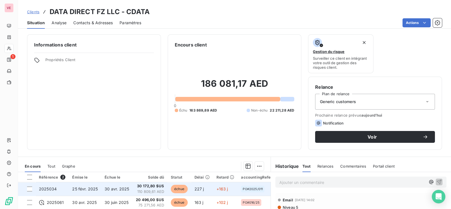
click at [130, 191] on td "30 avr. 2025" at bounding box center [116, 190] width 31 height 14
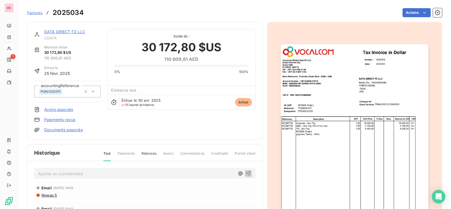
click at [313, 140] on img "button" at bounding box center [355, 148] width 148 height 209
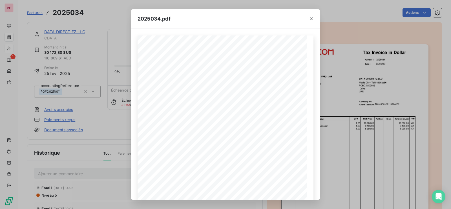
click at [107, 122] on div "2025034.pdf Reference: Number : 2025034 25/02/25 PO#2025/011 Date : DATA DIRECT…" at bounding box center [225, 104] width 451 height 209
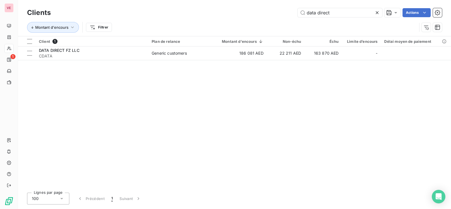
click at [377, 12] on icon at bounding box center [377, 12] width 3 height 3
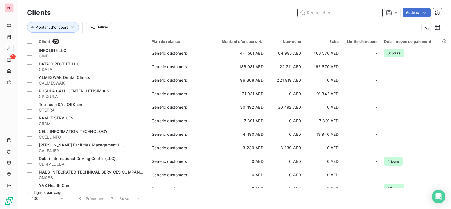
click at [320, 12] on input "text" at bounding box center [340, 12] width 85 height 9
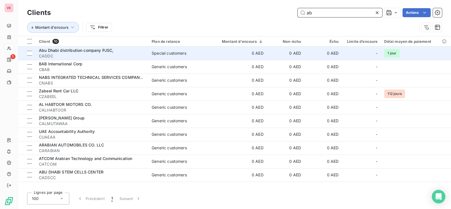
type input "ab"
click at [86, 52] on span "Abu Dhabi distribution company PJSC," at bounding box center [76, 50] width 74 height 5
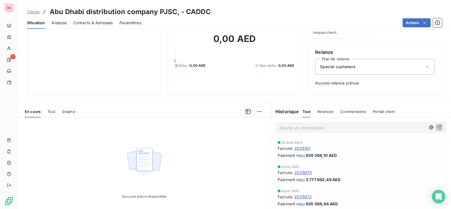
scroll to position [69, 0]
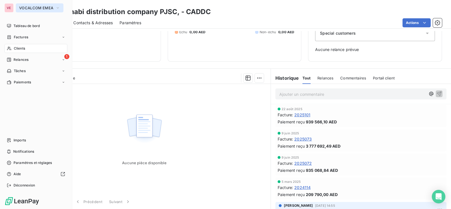
click at [33, 9] on span "VOCALCOM EMEA" at bounding box center [36, 8] width 34 height 5
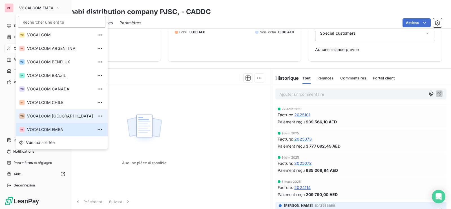
scroll to position [72, 0]
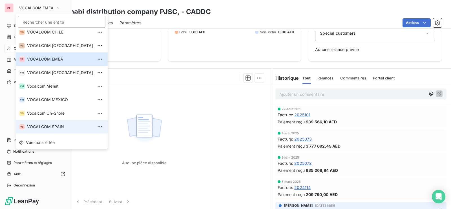
click at [52, 125] on span "VOCALCOM SPAIN" at bounding box center [60, 127] width 66 height 6
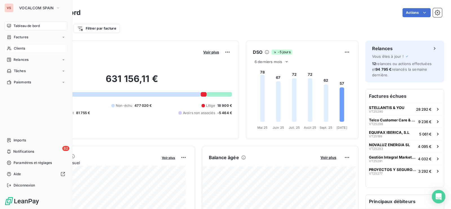
drag, startPoint x: 20, startPoint y: 48, endPoint x: 38, endPoint y: 47, distance: 18.1
click at [20, 48] on span "Clients" at bounding box center [19, 48] width 11 height 5
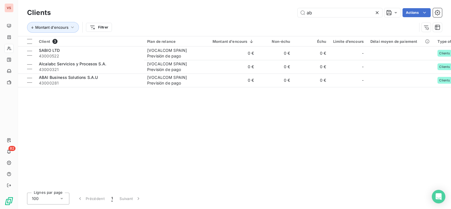
click at [377, 11] on icon at bounding box center [378, 13] width 6 height 6
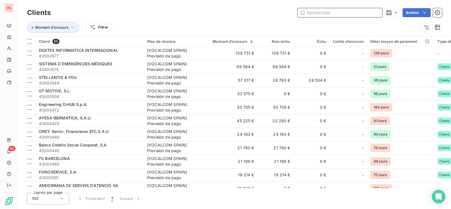
drag, startPoint x: 315, startPoint y: 12, endPoint x: 316, endPoint y: 15, distance: 3.2
click at [315, 12] on input "text" at bounding box center [340, 12] width 85 height 9
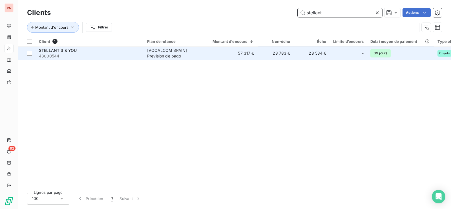
type input "stellant"
click at [78, 54] on span "43000544" at bounding box center [90, 56] width 102 height 6
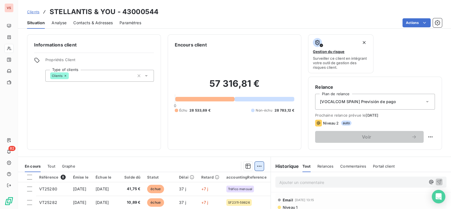
scroll to position [35, 0]
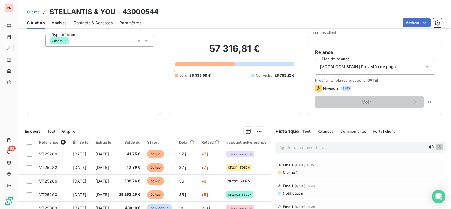
click at [287, 171] on span "Niveau 1" at bounding box center [289, 172] width 15 height 5
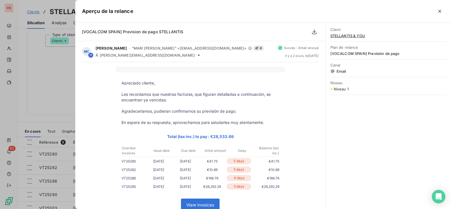
click at [50, 83] on div at bounding box center [225, 104] width 451 height 209
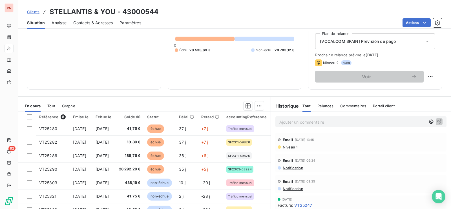
scroll to position [70, 0]
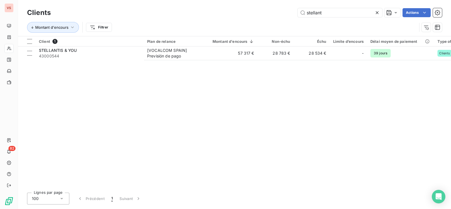
click at [378, 11] on icon at bounding box center [378, 13] width 6 height 6
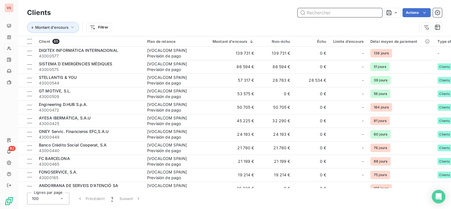
click at [334, 12] on input "text" at bounding box center [340, 12] width 85 height 9
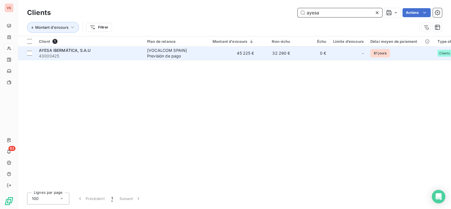
type input "ayesa"
click at [68, 53] on span "43000425" at bounding box center [90, 56] width 102 height 6
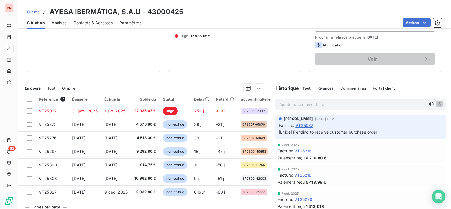
scroll to position [88, 0]
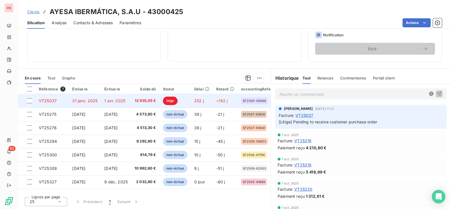
click at [137, 101] on span "12 935,05 €" at bounding box center [146, 101] width 22 height 6
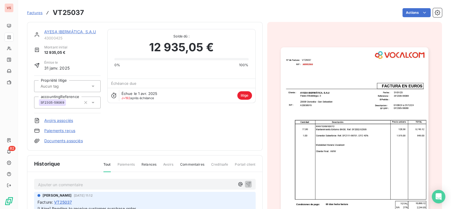
click at [354, 151] on img "button" at bounding box center [355, 151] width 148 height 209
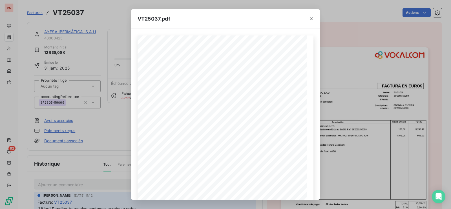
click at [106, 9] on div "VT25037.pdf NIF : Nº de Factura: AYESA IBERMÁTICA, S.A.U Paseo Mikeletegui, 5 2…" at bounding box center [225, 104] width 451 height 209
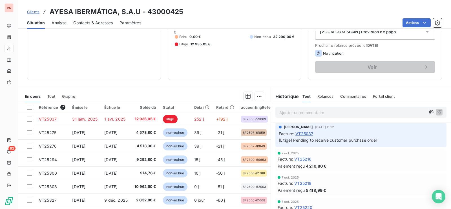
scroll to position [70, 0]
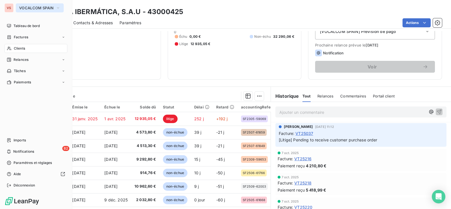
click at [56, 7] on icon "button" at bounding box center [58, 8] width 5 height 6
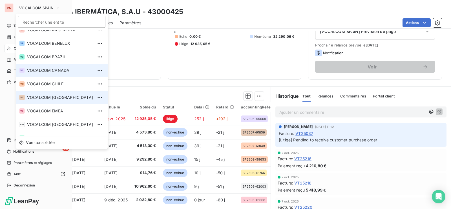
scroll to position [0, 0]
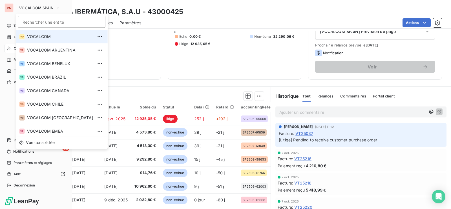
click at [44, 34] on span "VOCALCOM" at bounding box center [60, 37] width 66 height 6
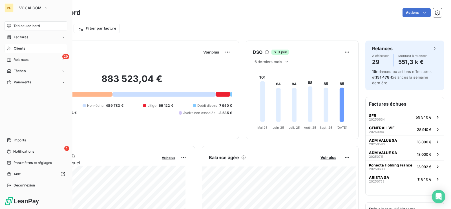
click at [22, 46] on span "Clients" at bounding box center [19, 48] width 11 height 5
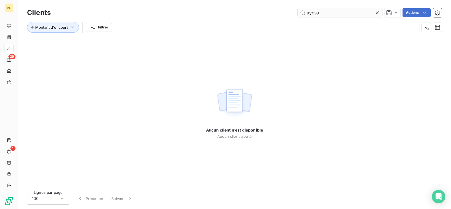
click at [375, 11] on icon at bounding box center [378, 13] width 6 height 6
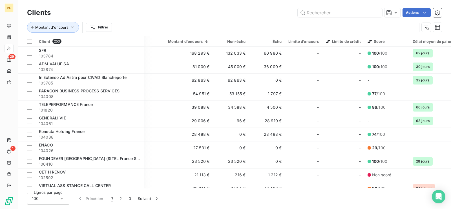
scroll to position [0, 167]
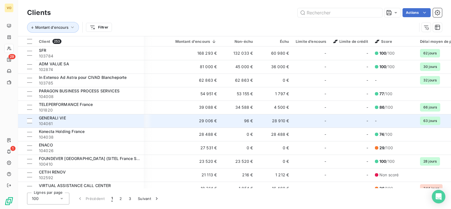
click at [60, 119] on span "GENERALI VIE" at bounding box center [52, 118] width 27 height 5
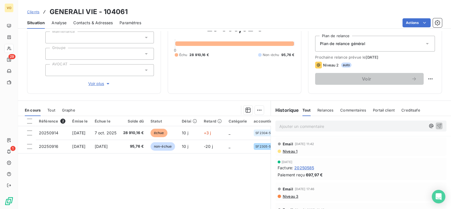
scroll to position [70, 0]
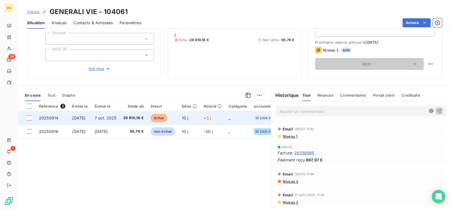
click at [144, 114] on td "28 910,16 €" at bounding box center [133, 118] width 27 height 14
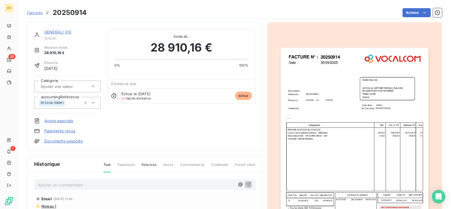
click at [302, 138] on img "button" at bounding box center [355, 152] width 148 height 209
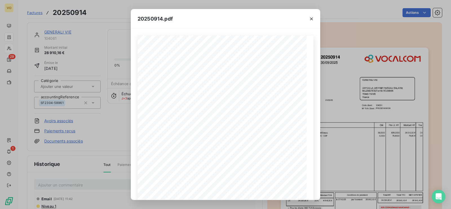
click at [88, 131] on div "20250914.pdf Références : FACTURE N° : GENERALI VIE DIR°DE LA DISTRIB°/RESEAU S…" at bounding box center [225, 104] width 451 height 209
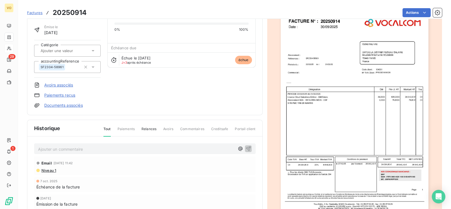
scroll to position [71, 0]
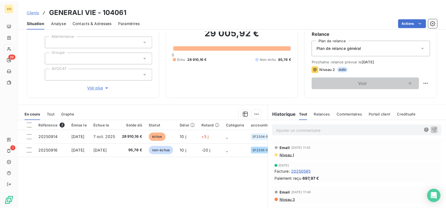
scroll to position [35, 0]
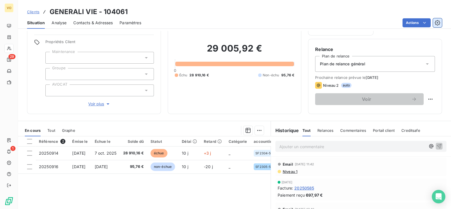
click at [440, 22] on icon "button" at bounding box center [437, 22] width 5 height 5
click at [438, 21] on icon "button" at bounding box center [438, 23] width 6 height 6
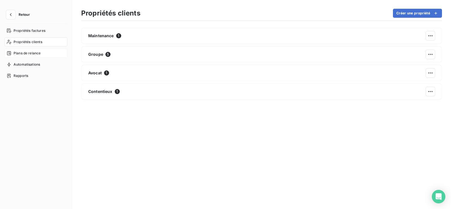
click at [28, 53] on span "Plans de relance" at bounding box center [27, 53] width 27 height 5
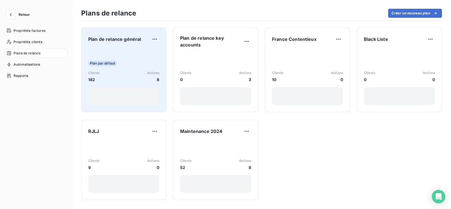
click at [116, 45] on div "Plan de relance général Plan par défaut Clients 182 Actions 8" at bounding box center [123, 70] width 71 height 71
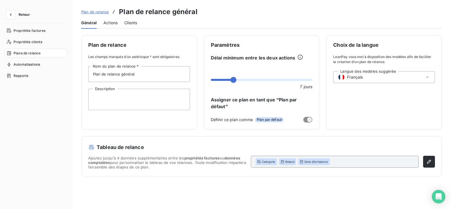
click at [111, 23] on span "Actions" at bounding box center [111, 23] width 14 height 6
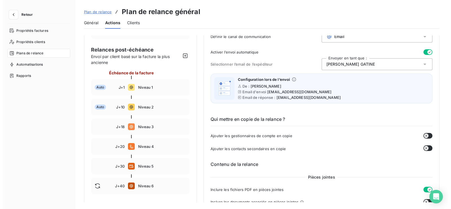
scroll to position [70, 0]
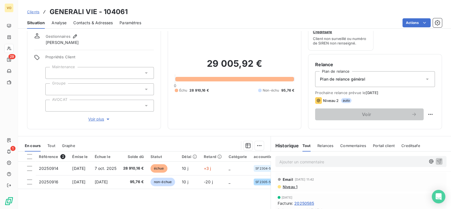
scroll to position [35, 0]
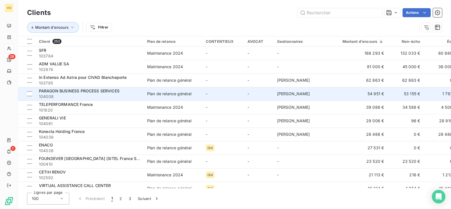
click at [60, 90] on span "PARAGON BUSINESS PROCESS SERVICES" at bounding box center [79, 91] width 81 height 5
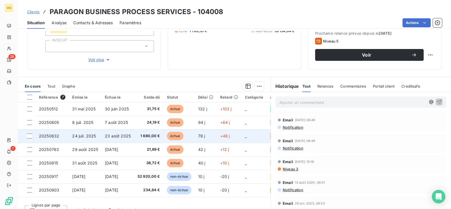
scroll to position [87, 0]
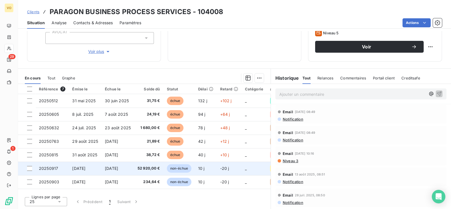
click at [140, 168] on span "52 920,00 €" at bounding box center [149, 169] width 23 height 6
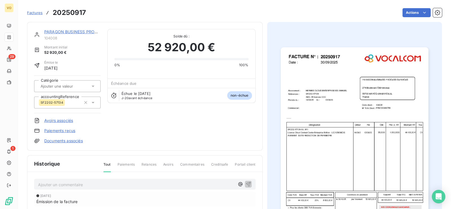
click at [333, 150] on img "button" at bounding box center [355, 151] width 148 height 209
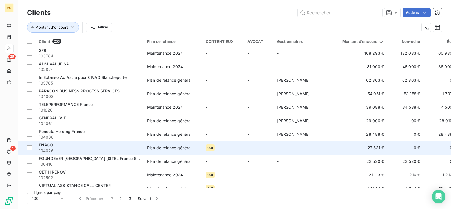
click at [110, 147] on div "ENACO" at bounding box center [90, 145] width 102 height 6
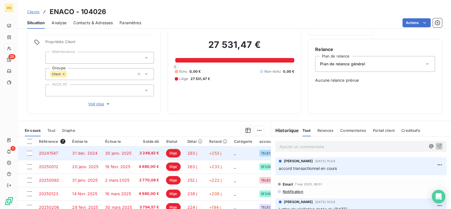
scroll to position [70, 0]
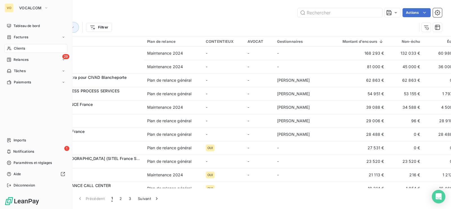
click at [24, 47] on span "Clients" at bounding box center [19, 48] width 11 height 5
click at [17, 47] on span "Clients" at bounding box center [19, 48] width 11 height 5
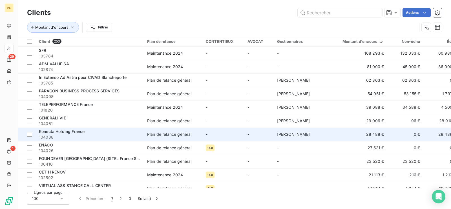
click at [75, 140] on span "104038" at bounding box center [90, 138] width 102 height 6
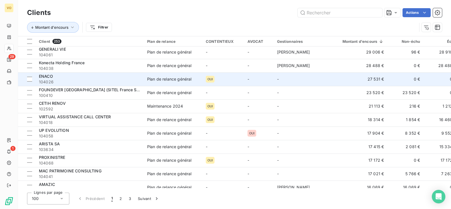
scroll to position [70, 0]
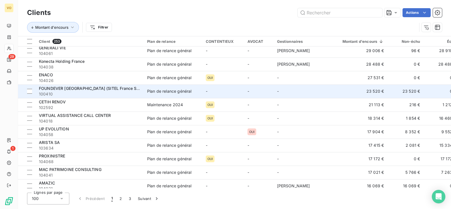
click at [51, 90] on span "FOUNDEVER FRANCE (SITEL France SAS)" at bounding box center [91, 88] width 105 height 5
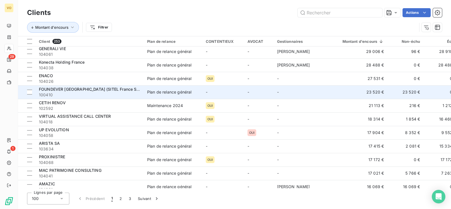
scroll to position [70, 0]
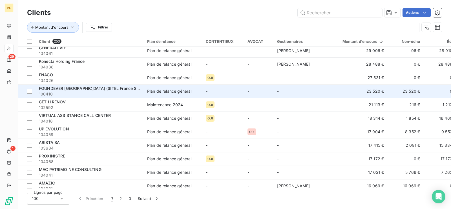
click at [56, 90] on span "FOUNDEVER FRANCE (SITEL France SAS)" at bounding box center [91, 88] width 105 height 5
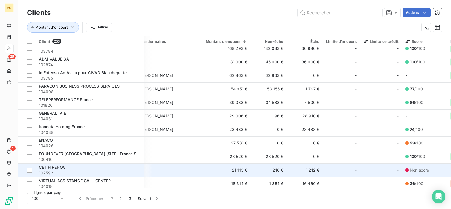
scroll to position [0, 137]
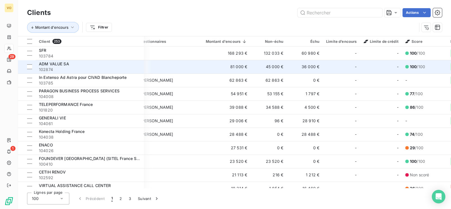
click at [60, 63] on span "ADM VALUE SA" at bounding box center [54, 63] width 30 height 5
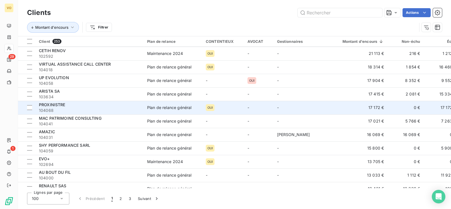
scroll to position [106, 0]
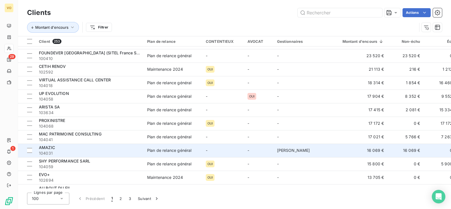
click at [179, 150] on div "Plan de relance général" at bounding box center [169, 151] width 44 height 6
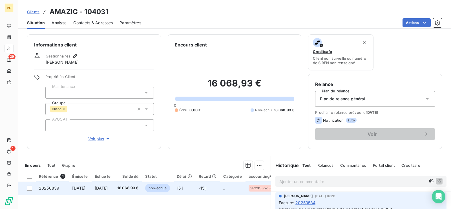
click at [142, 185] on td "16 068,93 €" at bounding box center [128, 189] width 28 height 14
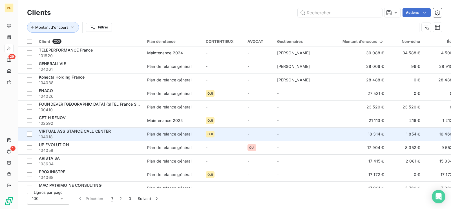
scroll to position [70, 0]
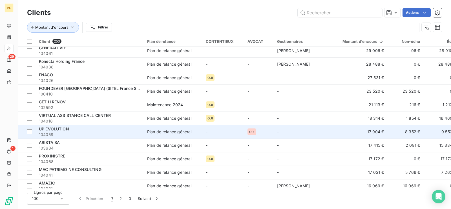
click at [61, 129] on span "UP EVOLUTION" at bounding box center [54, 129] width 30 height 5
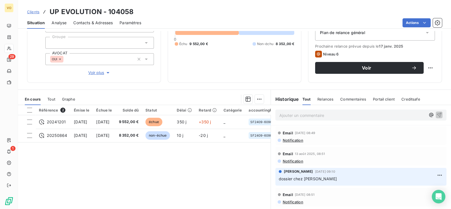
scroll to position [70, 0]
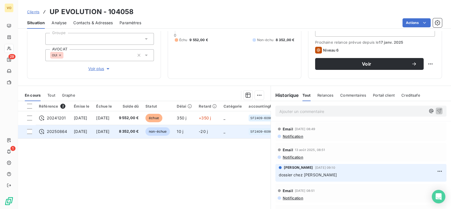
click at [82, 129] on span "[DATE]" at bounding box center [80, 131] width 13 height 5
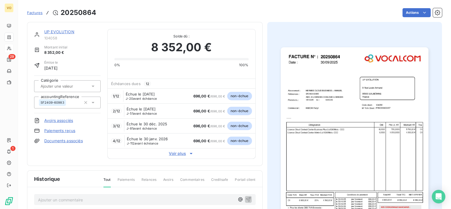
click at [329, 143] on img "button" at bounding box center [355, 151] width 148 height 209
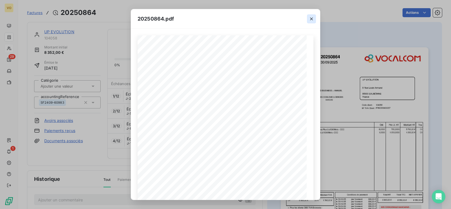
click at [312, 17] on icon "button" at bounding box center [312, 19] width 6 height 6
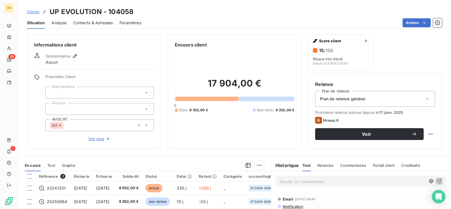
scroll to position [87, 0]
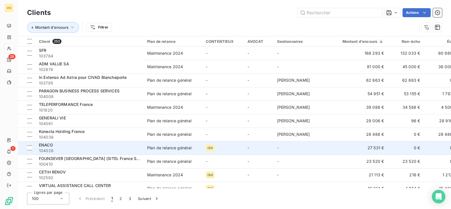
scroll to position [70, 0]
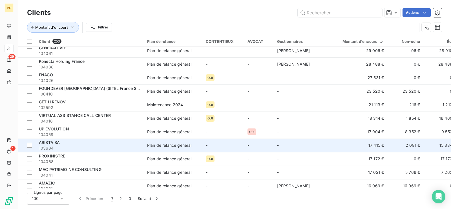
click at [47, 142] on span "ARISTA SA" at bounding box center [49, 142] width 21 height 5
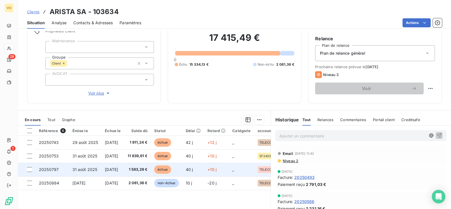
scroll to position [70, 0]
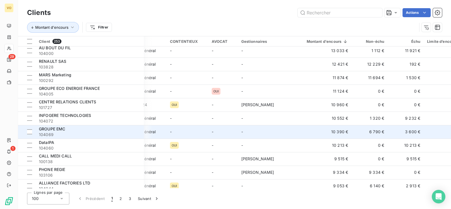
scroll to position [247, 36]
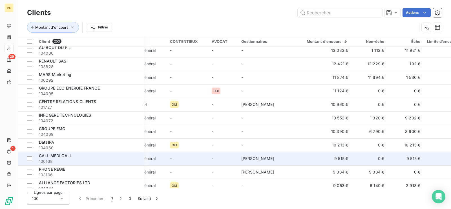
click at [49, 160] on span "100138" at bounding box center [90, 162] width 102 height 6
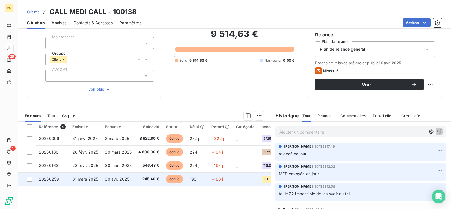
scroll to position [70, 0]
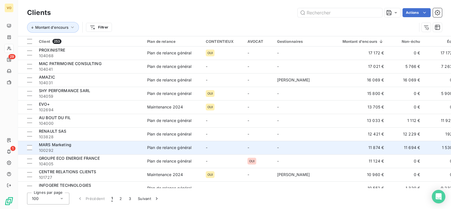
scroll to position [212, 0]
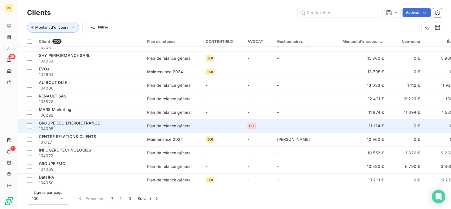
click at [66, 123] on span "GROUPE ECO ENERGIE FRANCE" at bounding box center [69, 123] width 61 height 5
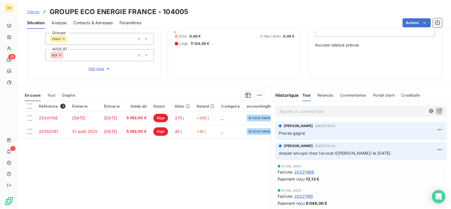
scroll to position [35, 0]
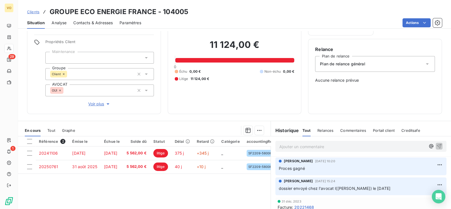
click at [120, 182] on div "Référence 2 Émise le Échue le Solde dû Statut Délai Retard Catégorie accounting…" at bounding box center [144, 191] width 253 height 109
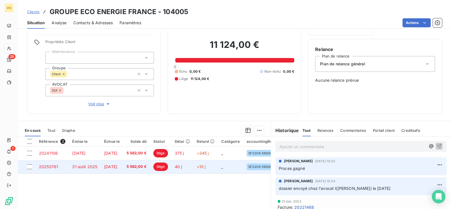
click at [89, 166] on span "31 août 2025" at bounding box center [84, 166] width 25 height 5
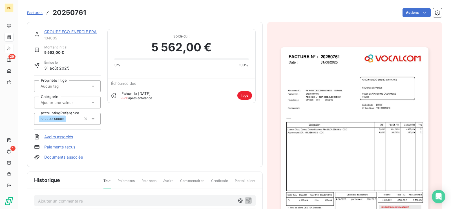
click at [333, 141] on img "button" at bounding box center [355, 151] width 148 height 209
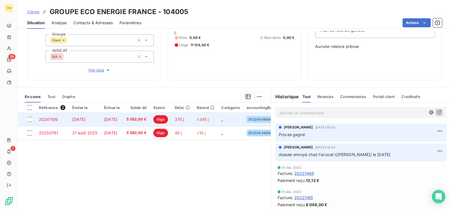
scroll to position [70, 0]
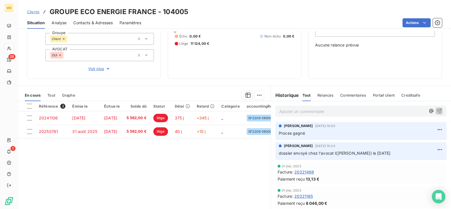
click at [152, 176] on div "Référence 2 Émise le Échue le Solde dû Statut Délai Retard Catégorie accounting…" at bounding box center [144, 155] width 253 height 109
click at [149, 175] on div "Référence 2 Émise le Échue le Solde dû Statut Délai Retard Catégorie accounting…" at bounding box center [144, 155] width 253 height 109
click at [203, 171] on div "Référence 2 Émise le Échue le Solde dû Statut Délai Retard Catégorie accounting…" at bounding box center [144, 155] width 253 height 109
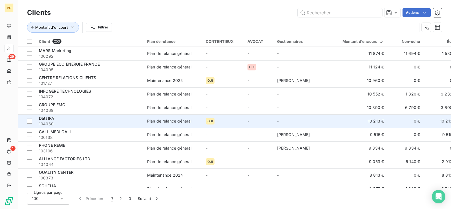
scroll to position [282, 0]
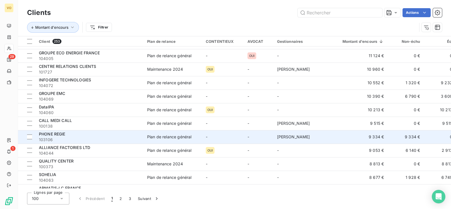
click at [50, 134] on span "PHONE REGIE" at bounding box center [52, 134] width 27 height 5
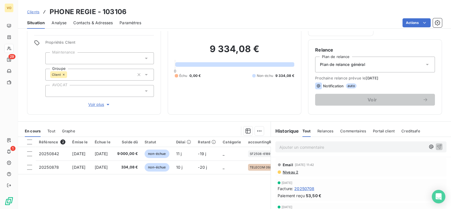
scroll to position [35, 0]
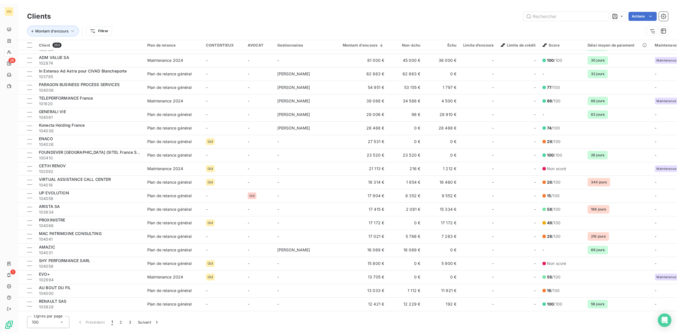
scroll to position [353, 0]
